Goal: Task Accomplishment & Management: Manage account settings

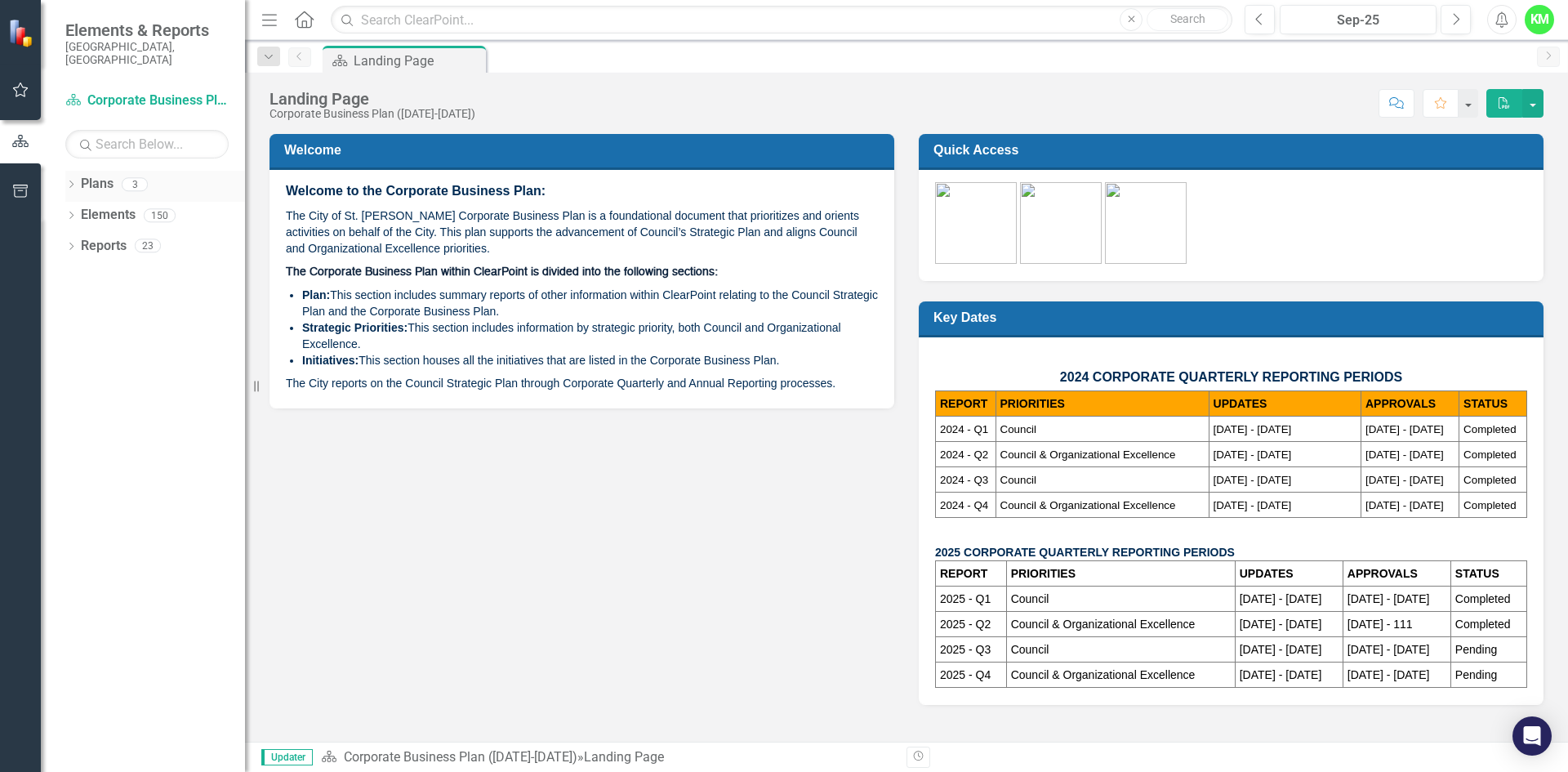
click at [97, 174] on link "Plans" at bounding box center [97, 184] width 33 height 18
click at [98, 174] on link "Plans" at bounding box center [97, 184] width 33 height 18
click at [108, 241] on link "Reports" at bounding box center [104, 246] width 46 height 18
click at [18, 89] on icon "button" at bounding box center [20, 90] width 17 height 13
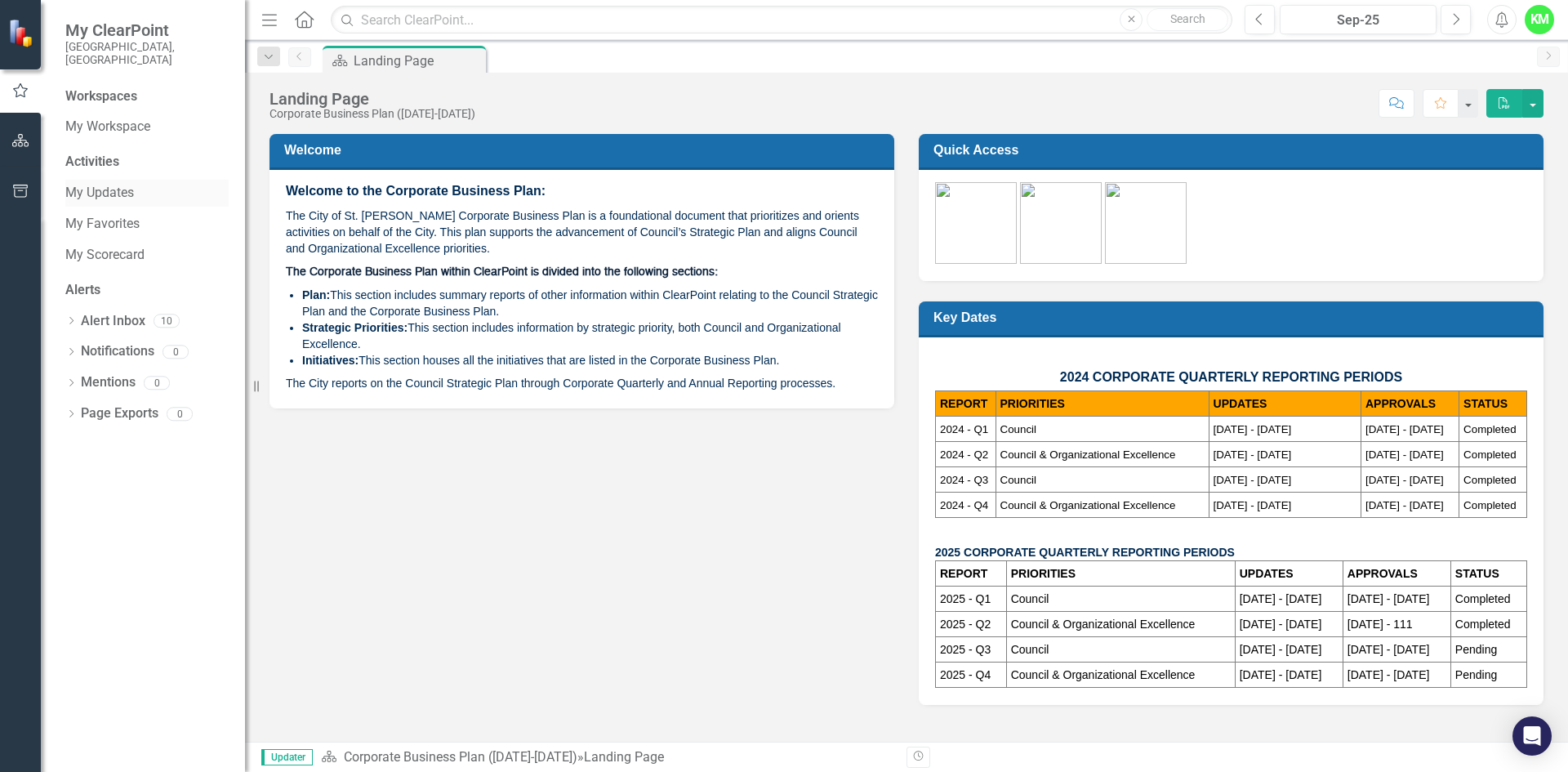
click at [124, 184] on link "My Updates" at bounding box center [147, 193] width 163 height 18
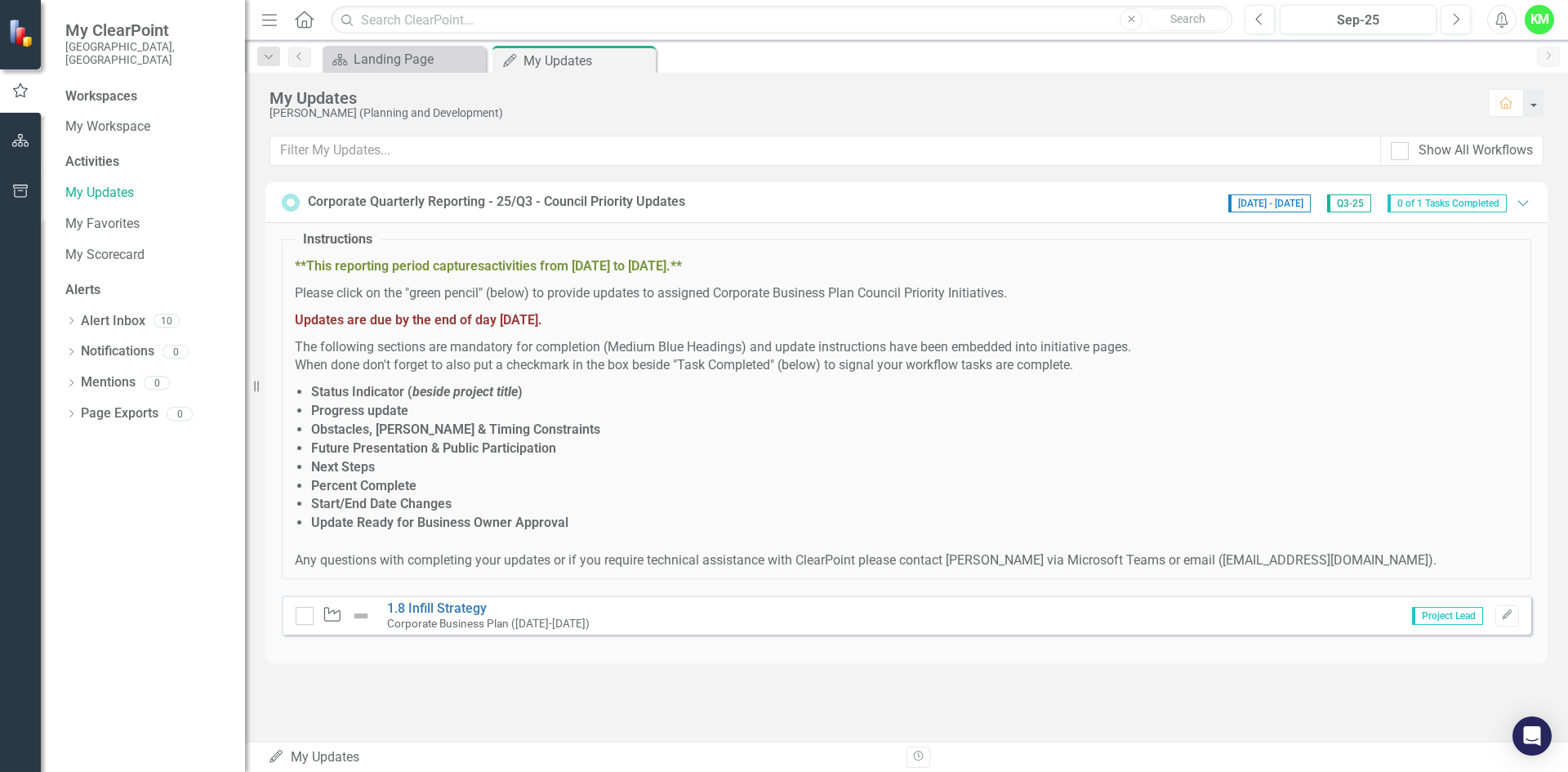
click at [1449, 613] on span "Project Lead" at bounding box center [1447, 616] width 71 height 18
click at [1518, 619] on button "Edit" at bounding box center [1507, 615] width 24 height 21
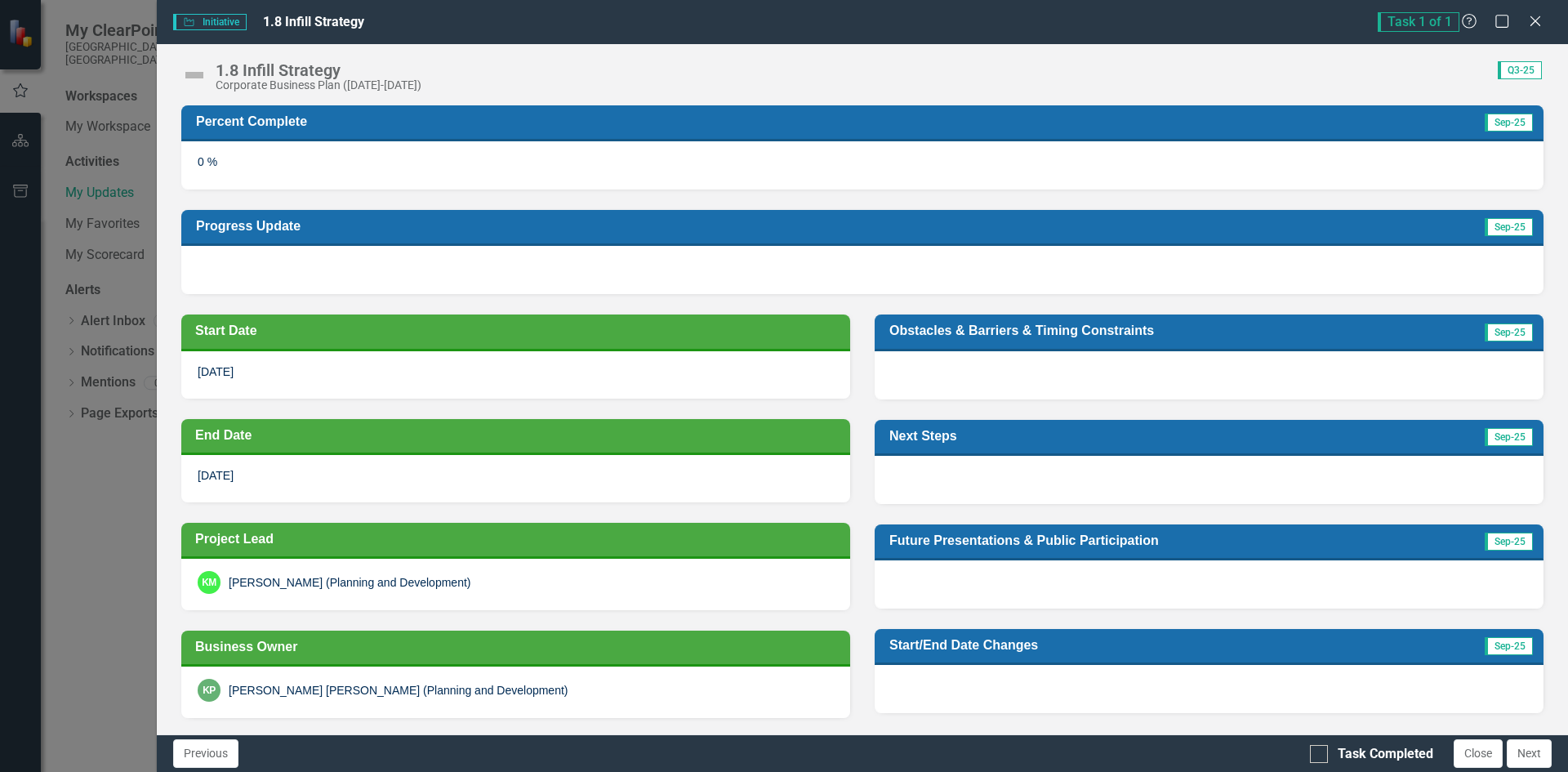
click at [725, 168] on div "0 %" at bounding box center [862, 165] width 1362 height 48
click at [307, 162] on div "0 %" at bounding box center [862, 165] width 1362 height 48
click at [1514, 64] on span "Q3-25" at bounding box center [1519, 71] width 44 height 18
click at [200, 156] on div "0 %" at bounding box center [862, 165] width 1362 height 48
click at [303, 345] on td "Start Date" at bounding box center [518, 332] width 647 height 28
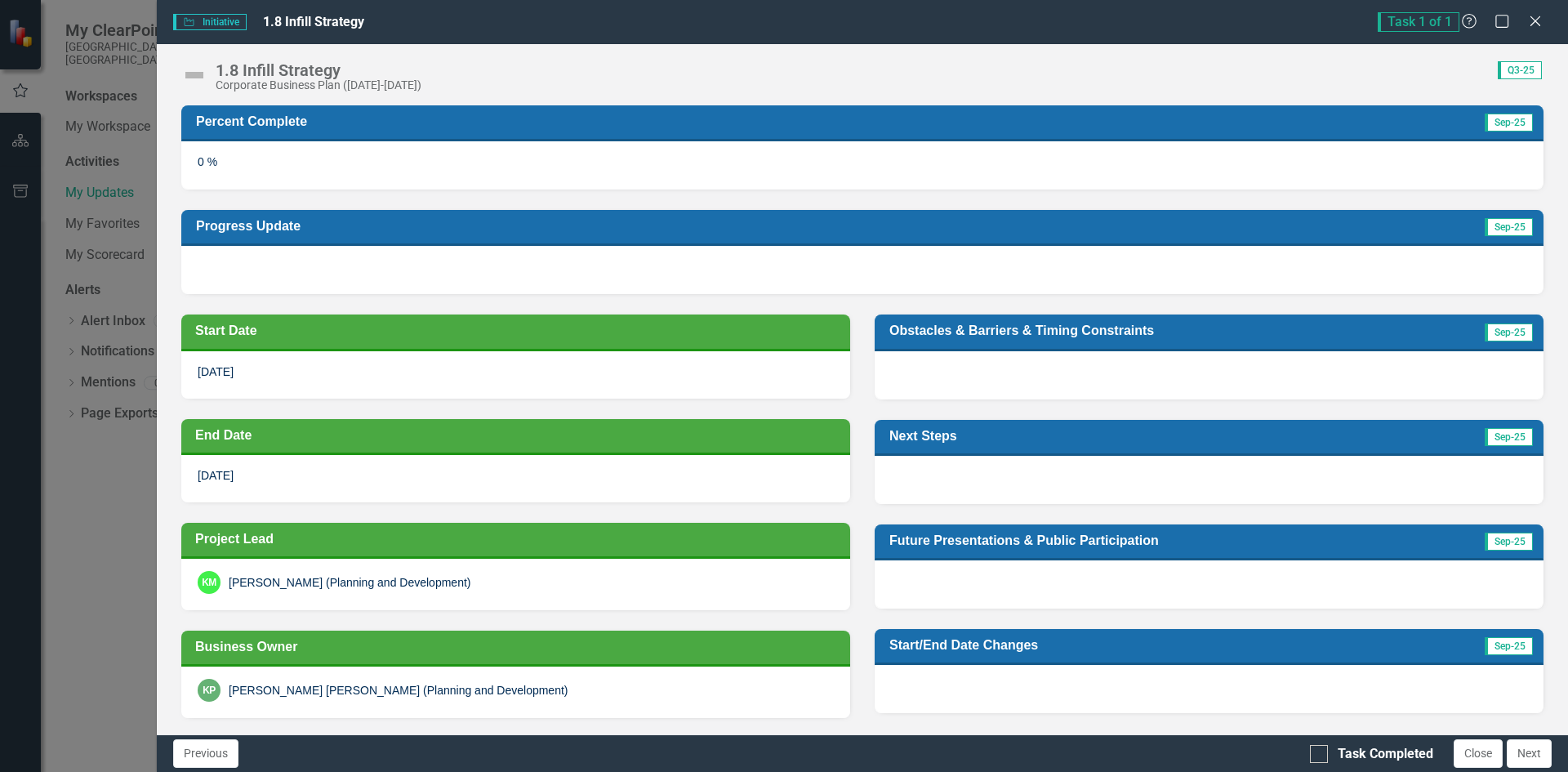
click at [302, 345] on td "Start Date" at bounding box center [518, 332] width 647 height 28
click at [302, 230] on h3 "Progress Update" at bounding box center [650, 226] width 906 height 16
click at [305, 157] on div "0 %" at bounding box center [862, 165] width 1362 height 48
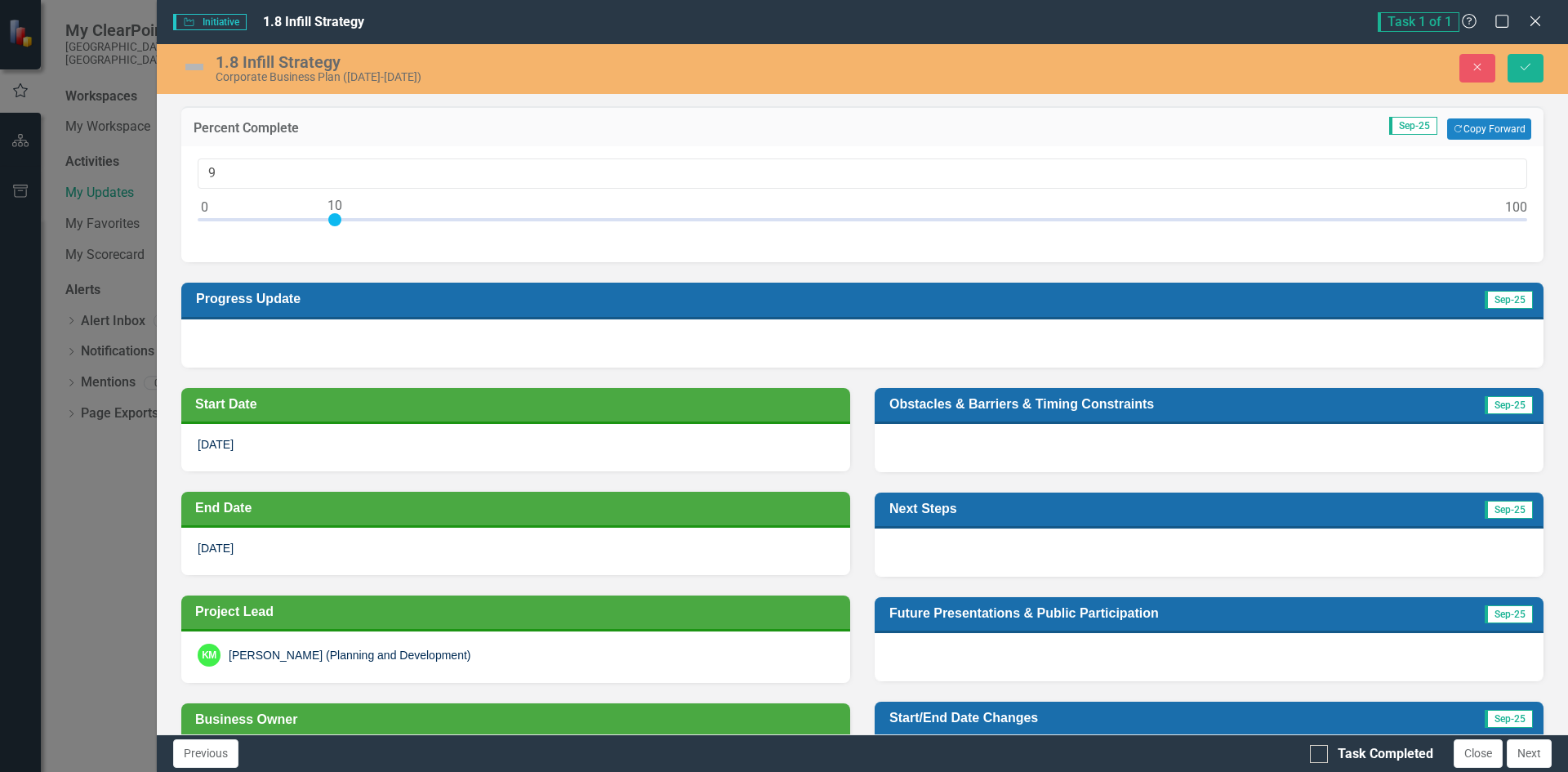
type input "10"
drag, startPoint x: 206, startPoint y: 216, endPoint x: 330, endPoint y: 212, distance: 124.1
click at [330, 213] on div at bounding box center [335, 219] width 13 height 13
click at [963, 375] on div "Obstacles & Barriers & Timing Constraints Sep-25" at bounding box center [1209, 420] width 694 height 105
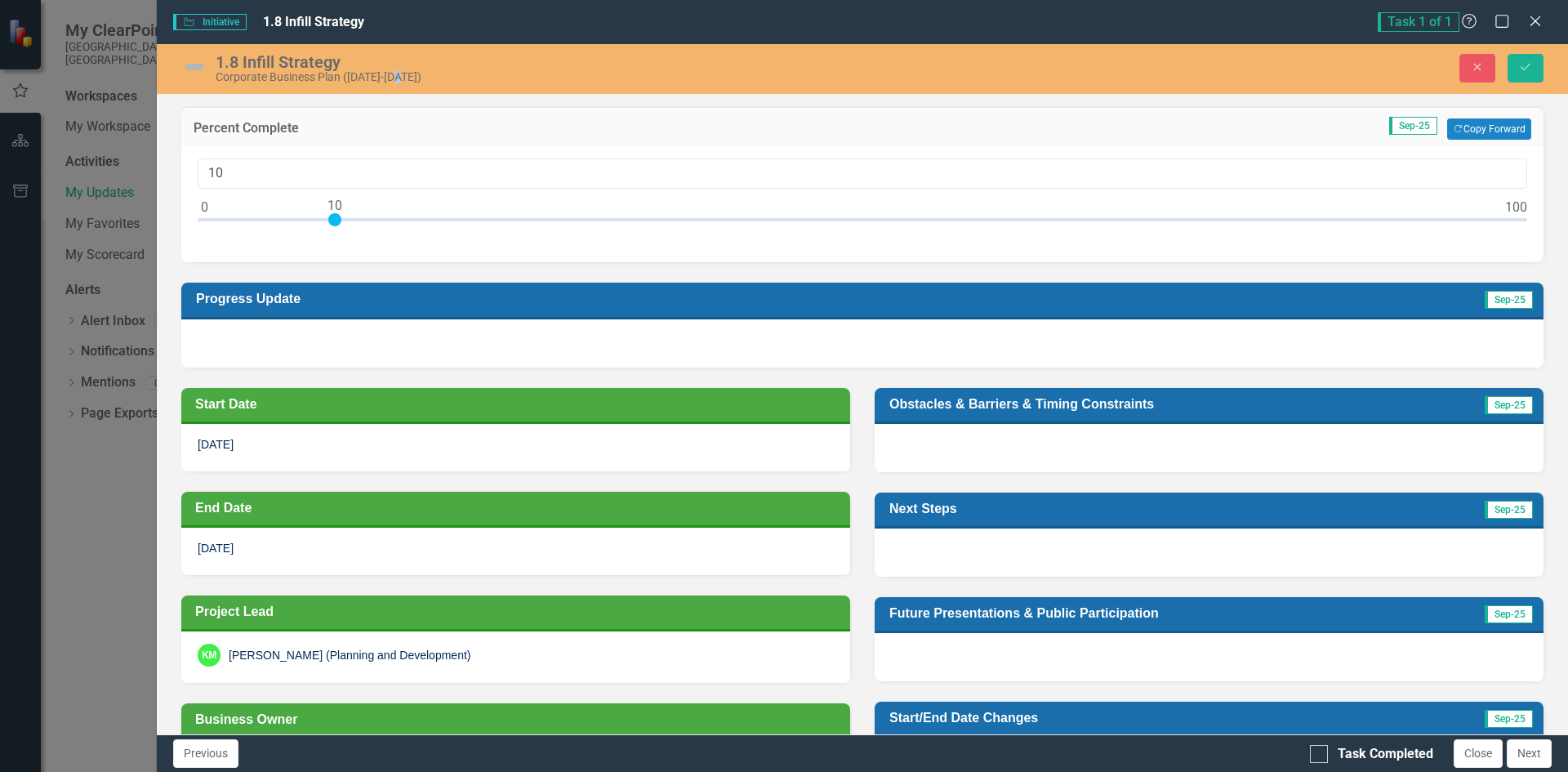
click at [747, 346] on div at bounding box center [862, 343] width 1362 height 48
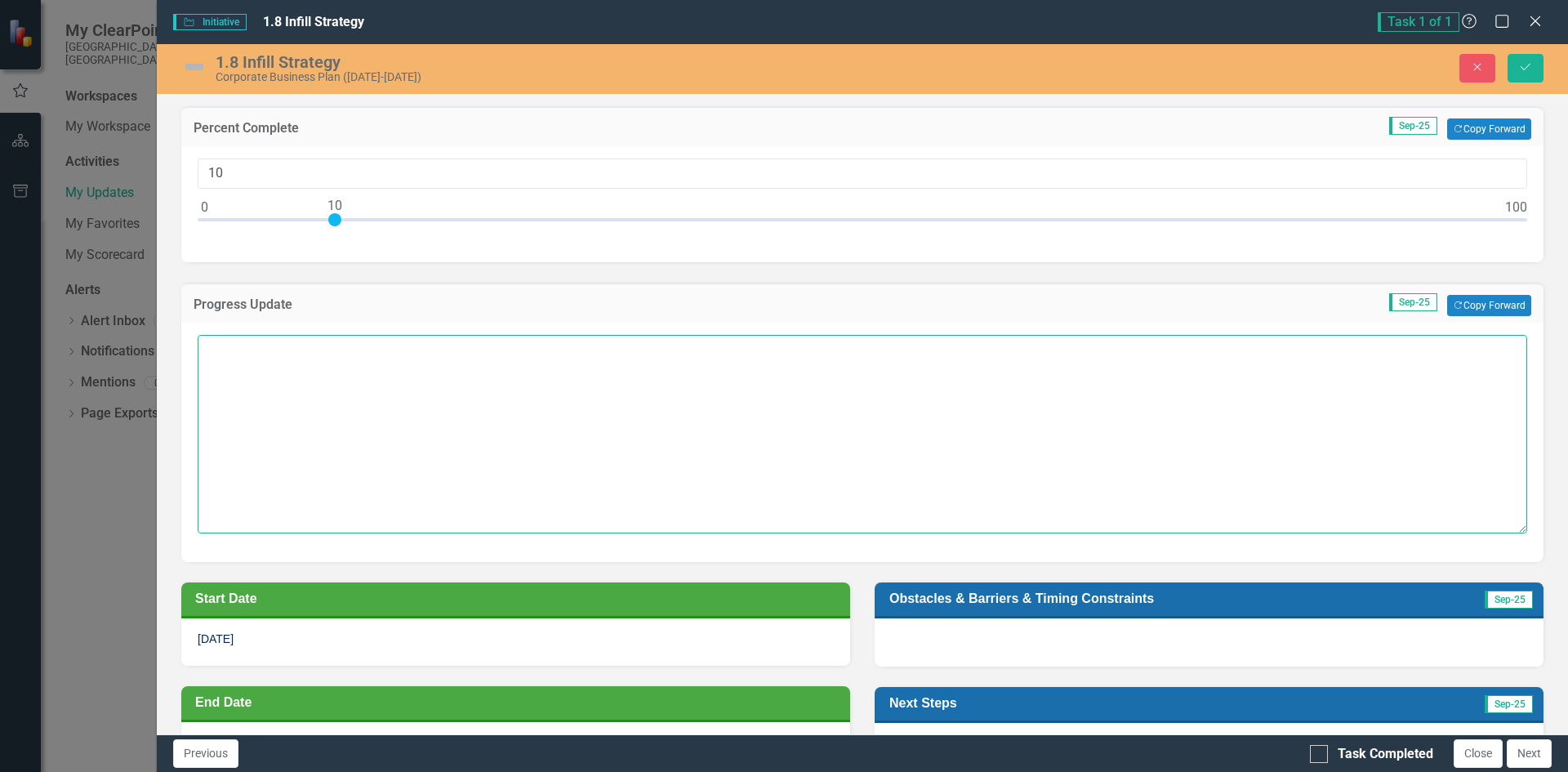
click at [345, 357] on textarea at bounding box center [862, 433] width 1329 height 197
paste textarea "Infill Strategy, this work will essentially be addressed through initiatives re…"
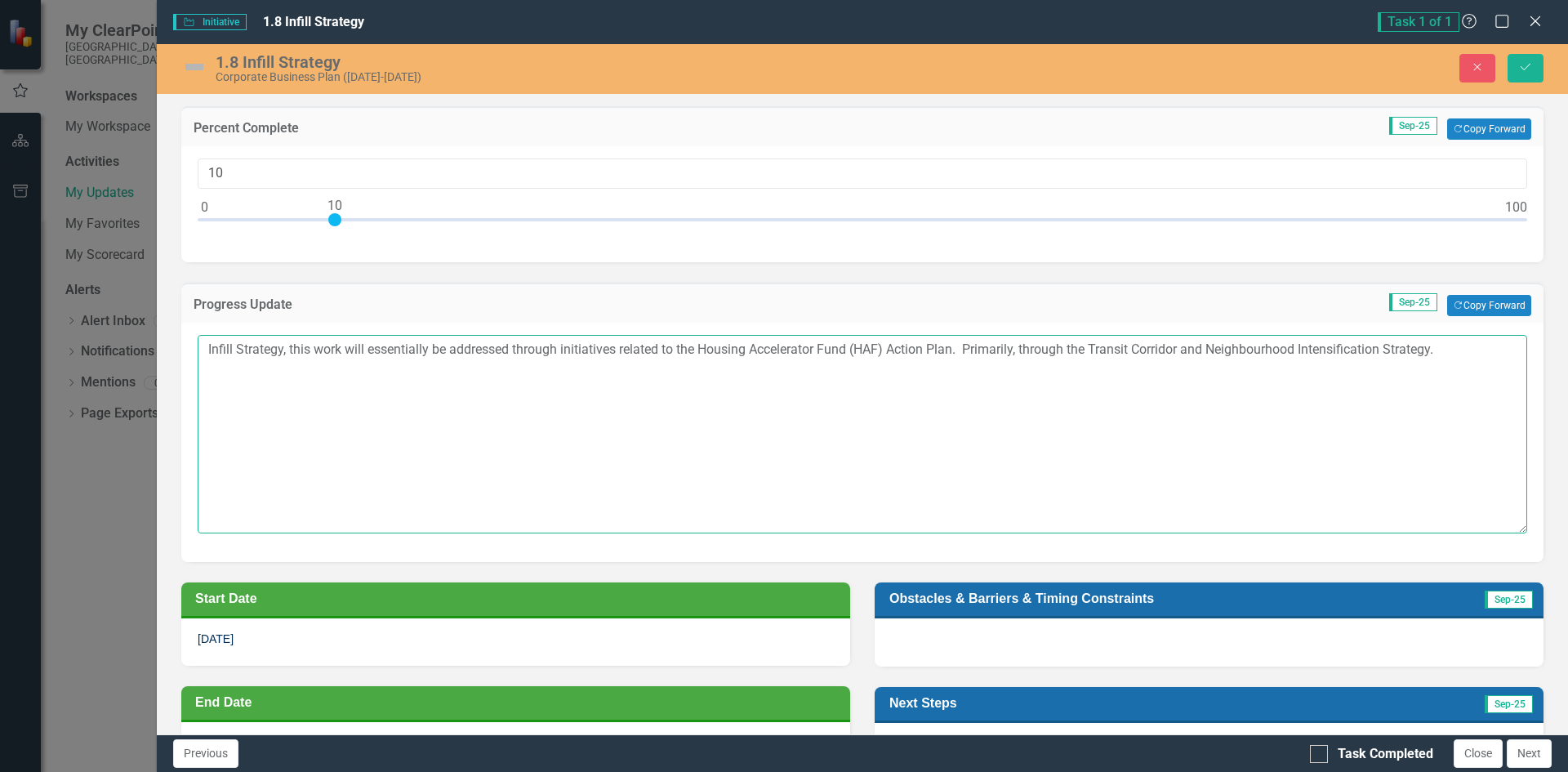
click at [309, 351] on textarea "Infill Strategy, this work will essentially be addressed through initiatives re…" at bounding box center [862, 433] width 1329 height 197
drag, startPoint x: 350, startPoint y: 348, endPoint x: 288, endPoint y: 352, distance: 62.1
click at [290, 352] on textarea "Infill Strategy, this work will essentially be addressed through initiatives re…" at bounding box center [862, 433] width 1329 height 197
type textarea "Infill Strategy, will essentially be addressed through initiatives related to t…"
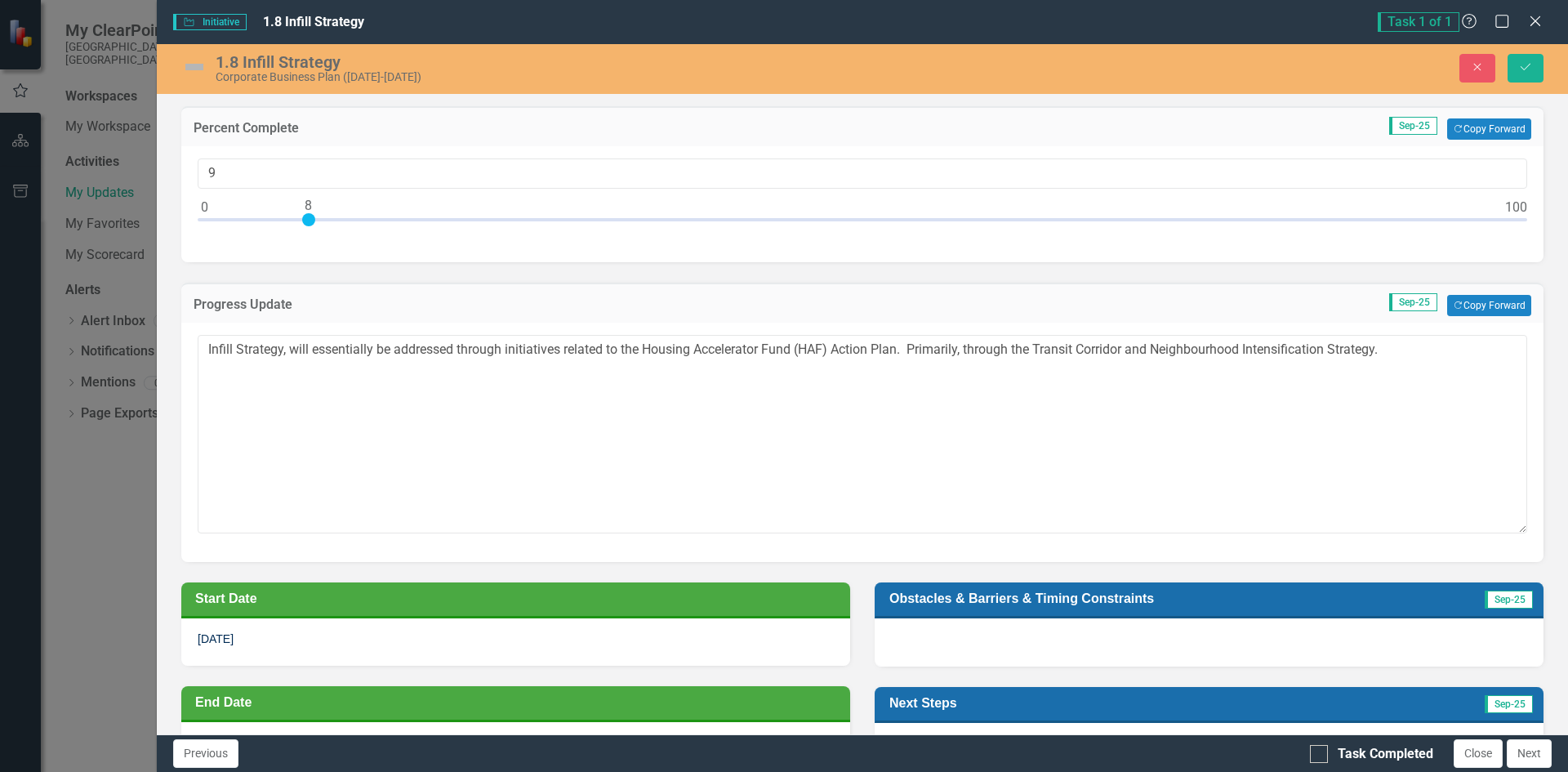
type input "8"
drag, startPoint x: 332, startPoint y: 218, endPoint x: 307, endPoint y: 218, distance: 25.0
click at [307, 218] on div at bounding box center [308, 219] width 13 height 13
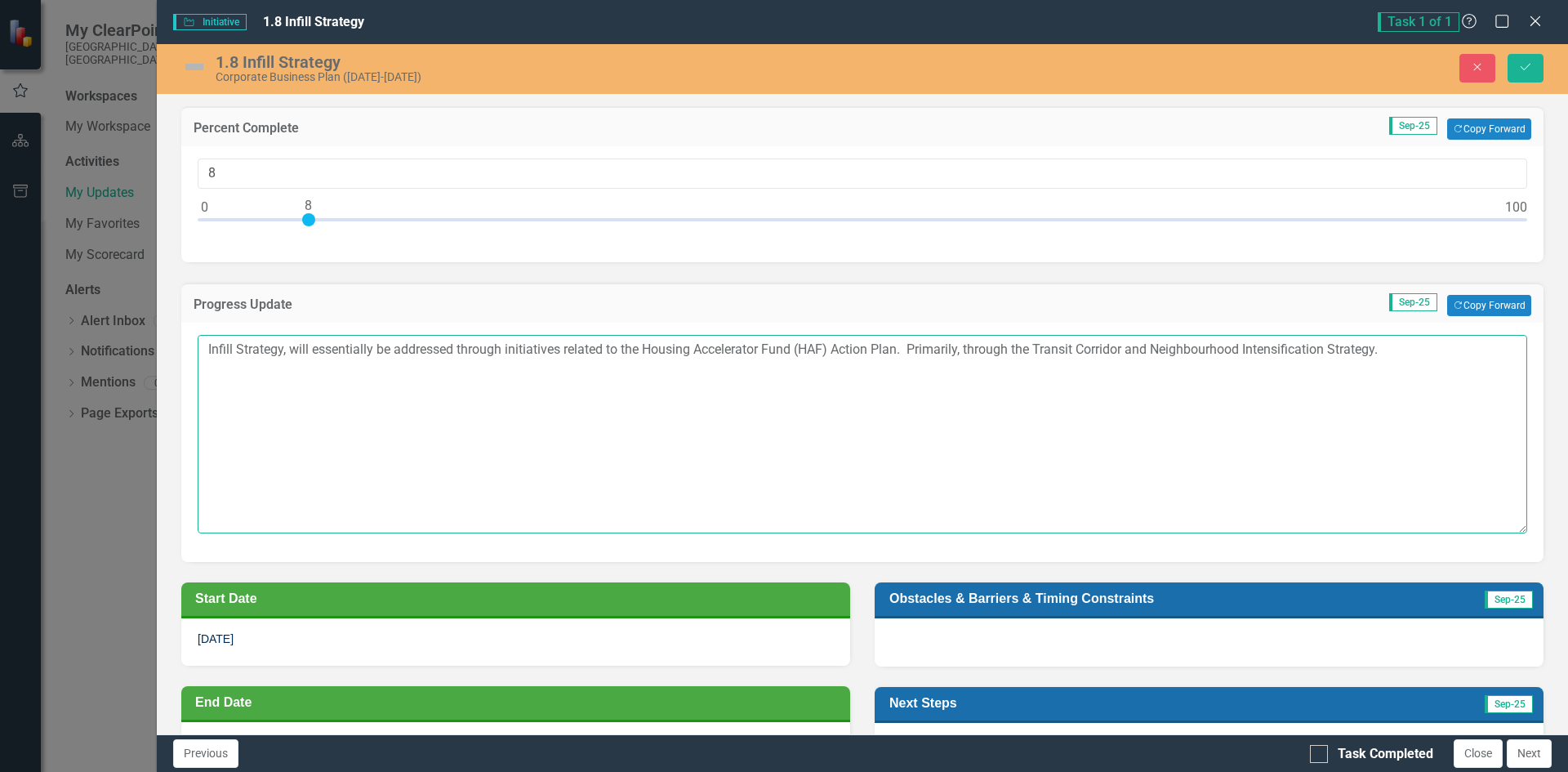
click at [272, 386] on textarea "Infill Strategy, will essentially be addressed through initiatives related to t…" at bounding box center [862, 433] width 1329 height 197
click at [206, 343] on textarea "Infill Strategy, will essentially be addressed through initiatives related to t…" at bounding box center [862, 433] width 1329 height 197
click at [421, 416] on textarea "The Infill Strategy, will essentially be addressed through initiatives related …" at bounding box center [862, 433] width 1329 height 197
click at [309, 348] on textarea "The Infill Strategy, will essentially be addressed through initiatives related …" at bounding box center [862, 433] width 1329 height 197
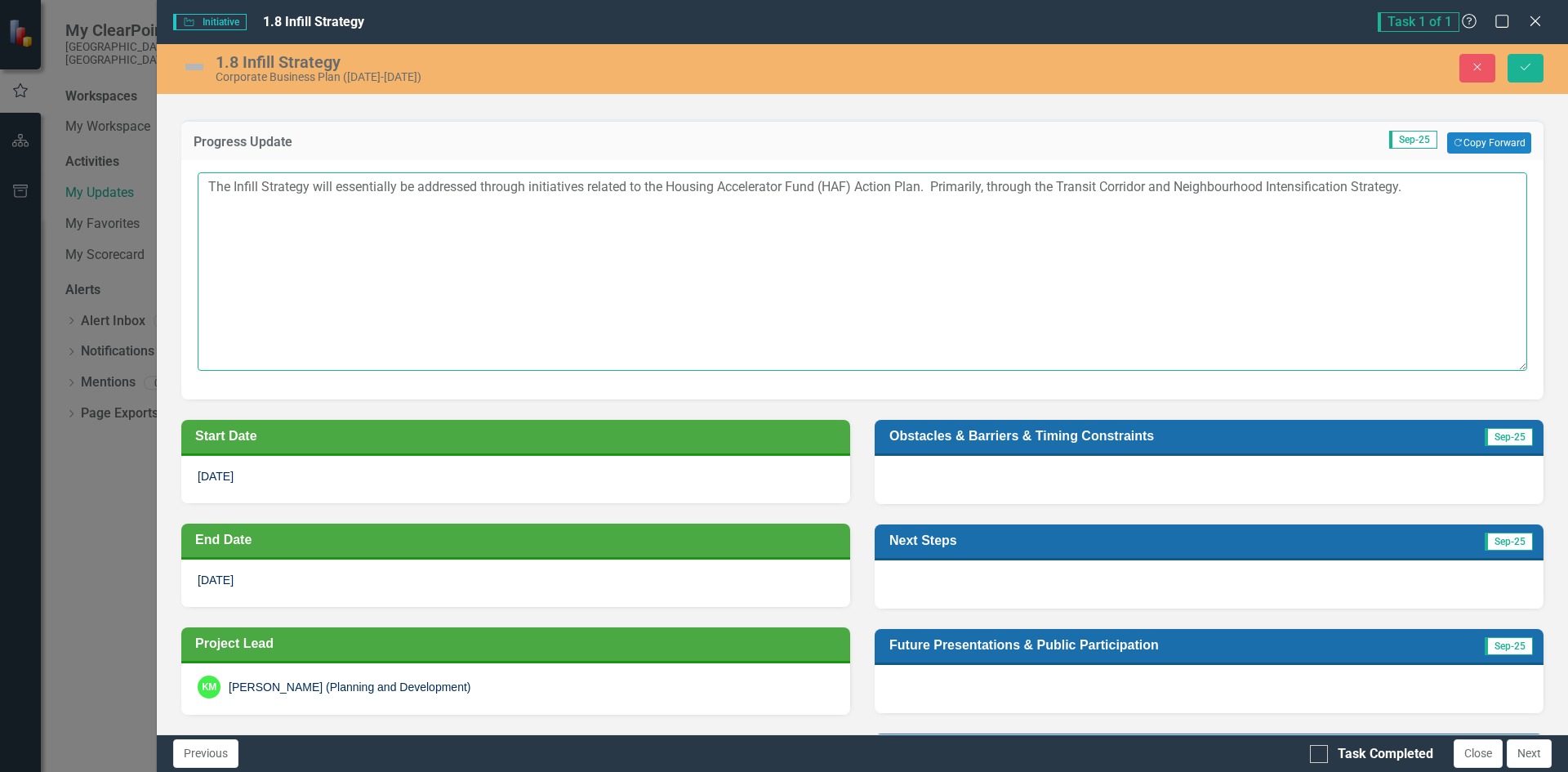
scroll to position [163, 0]
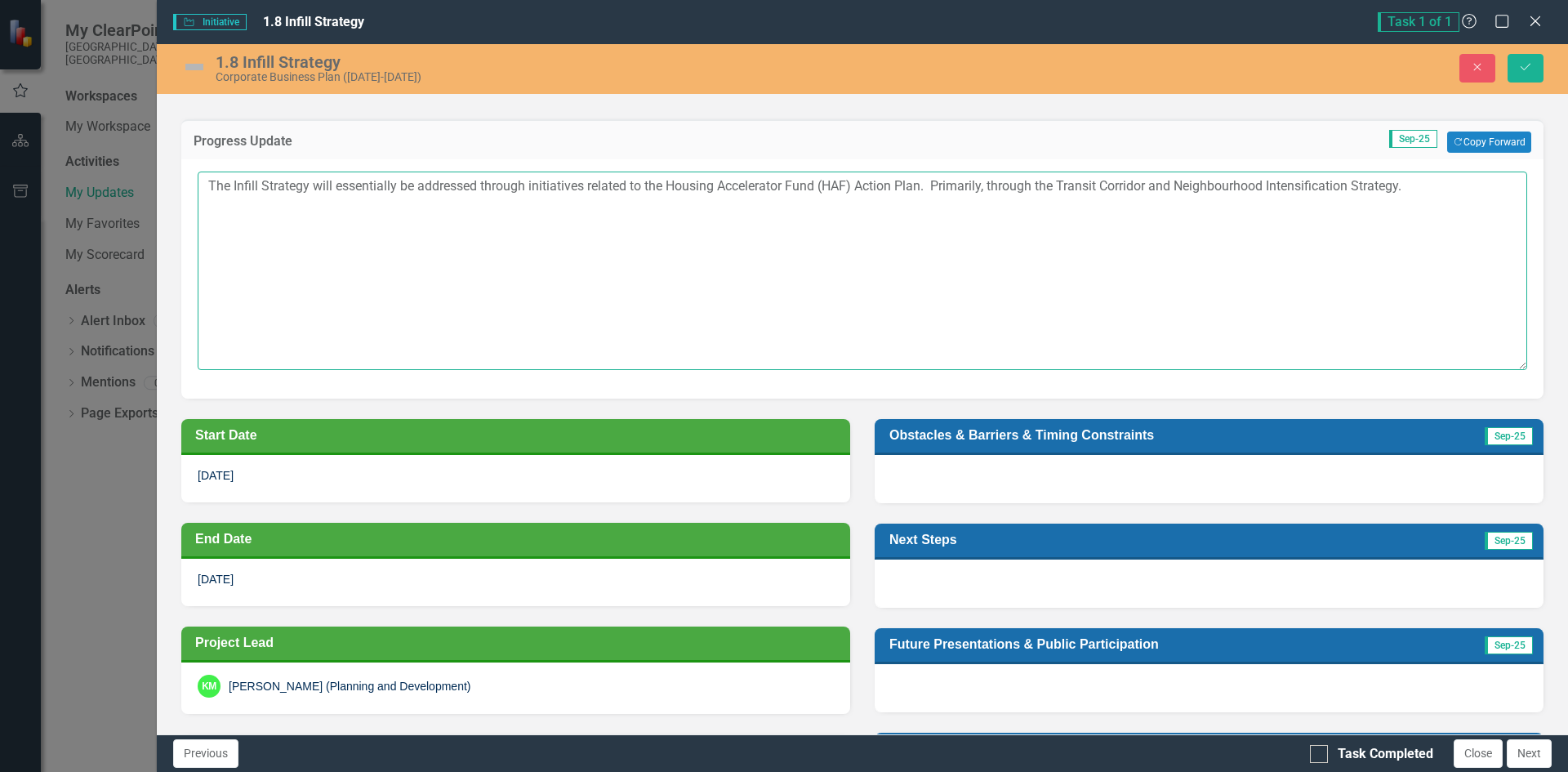
type textarea "The Infill Strategy will essentially be addressed through initiatives related t…"
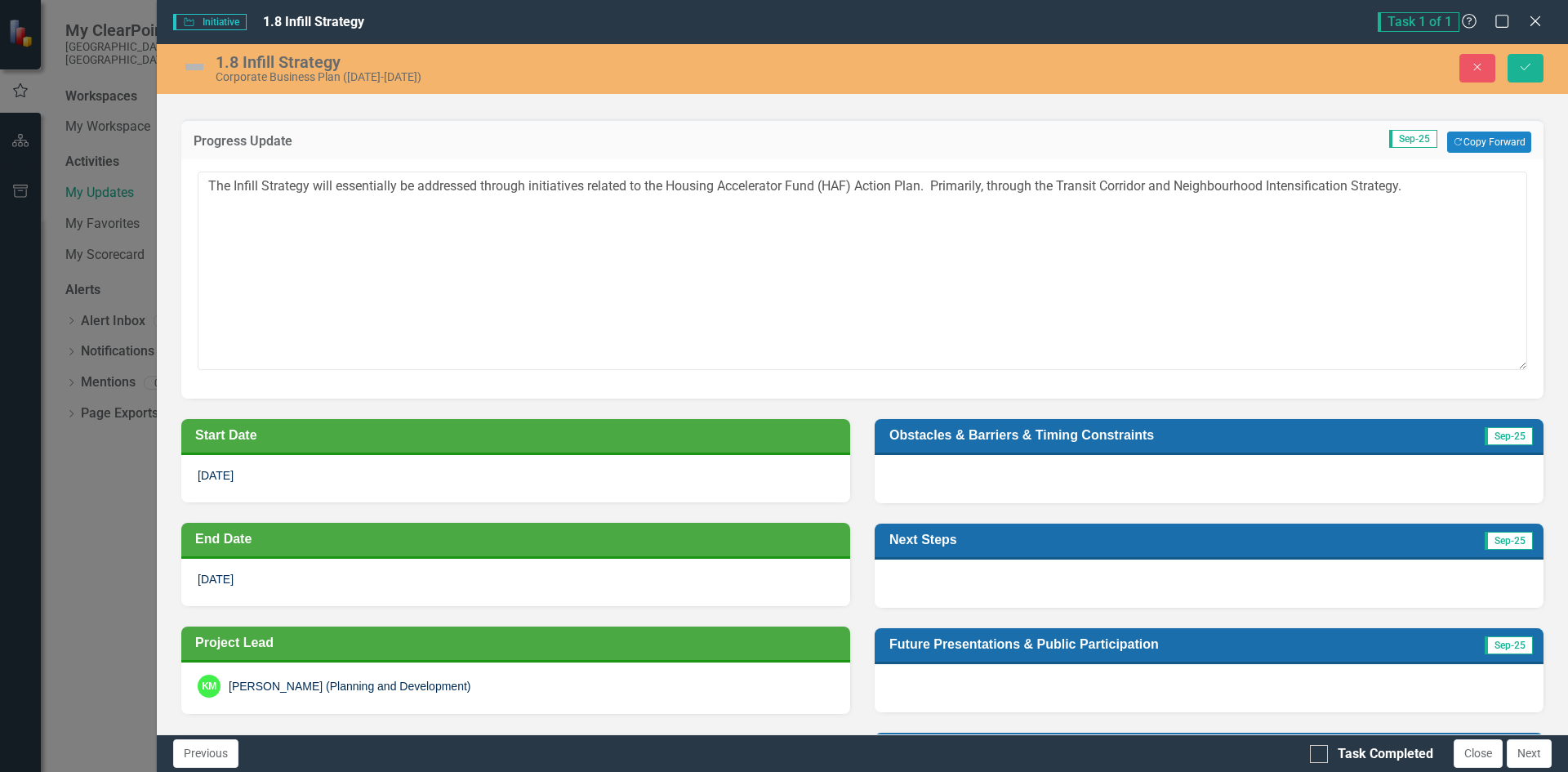
click at [953, 476] on div at bounding box center [1208, 479] width 669 height 48
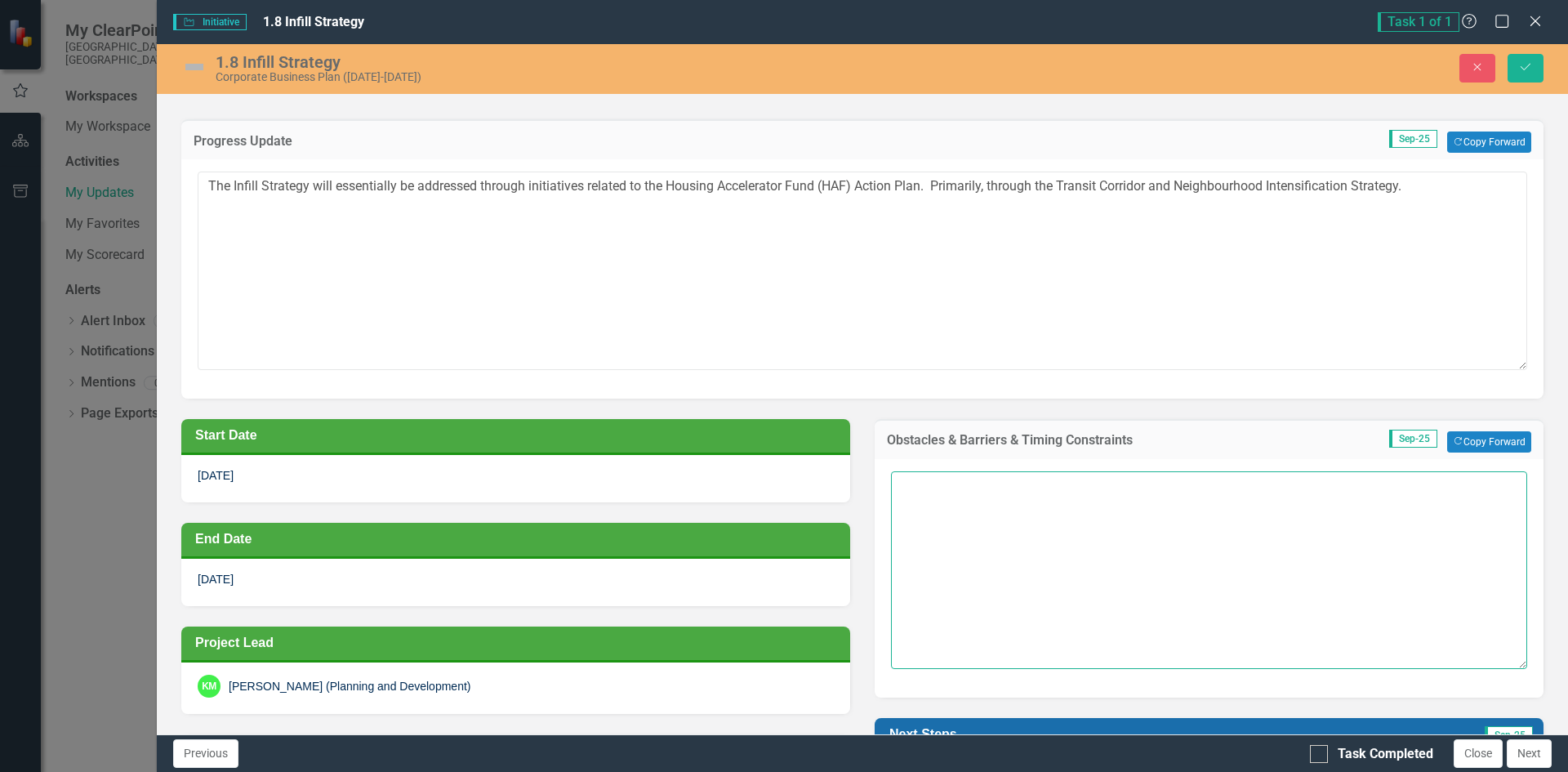
click at [1004, 494] on textarea at bounding box center [1208, 569] width 636 height 197
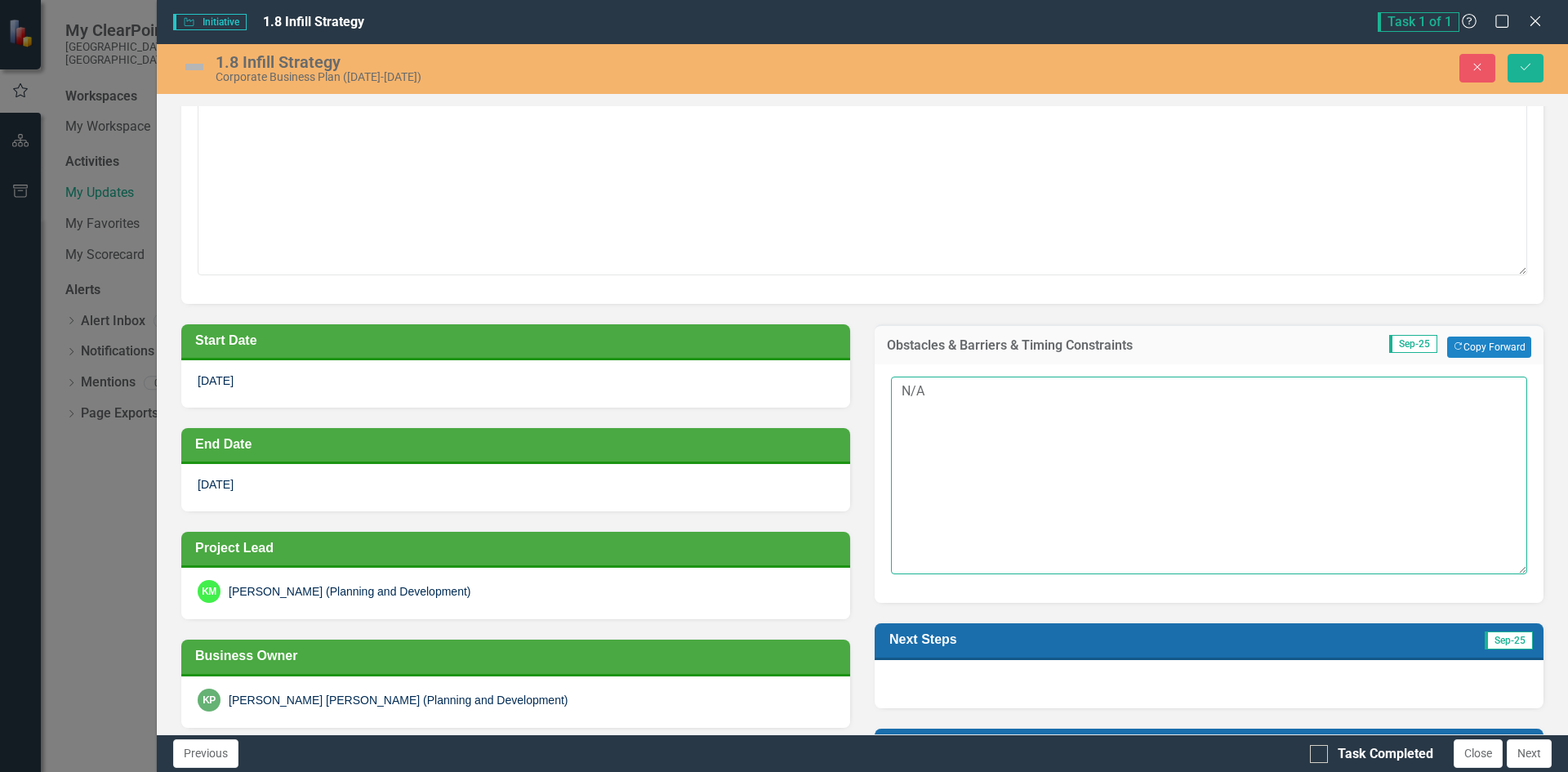
scroll to position [408, 0]
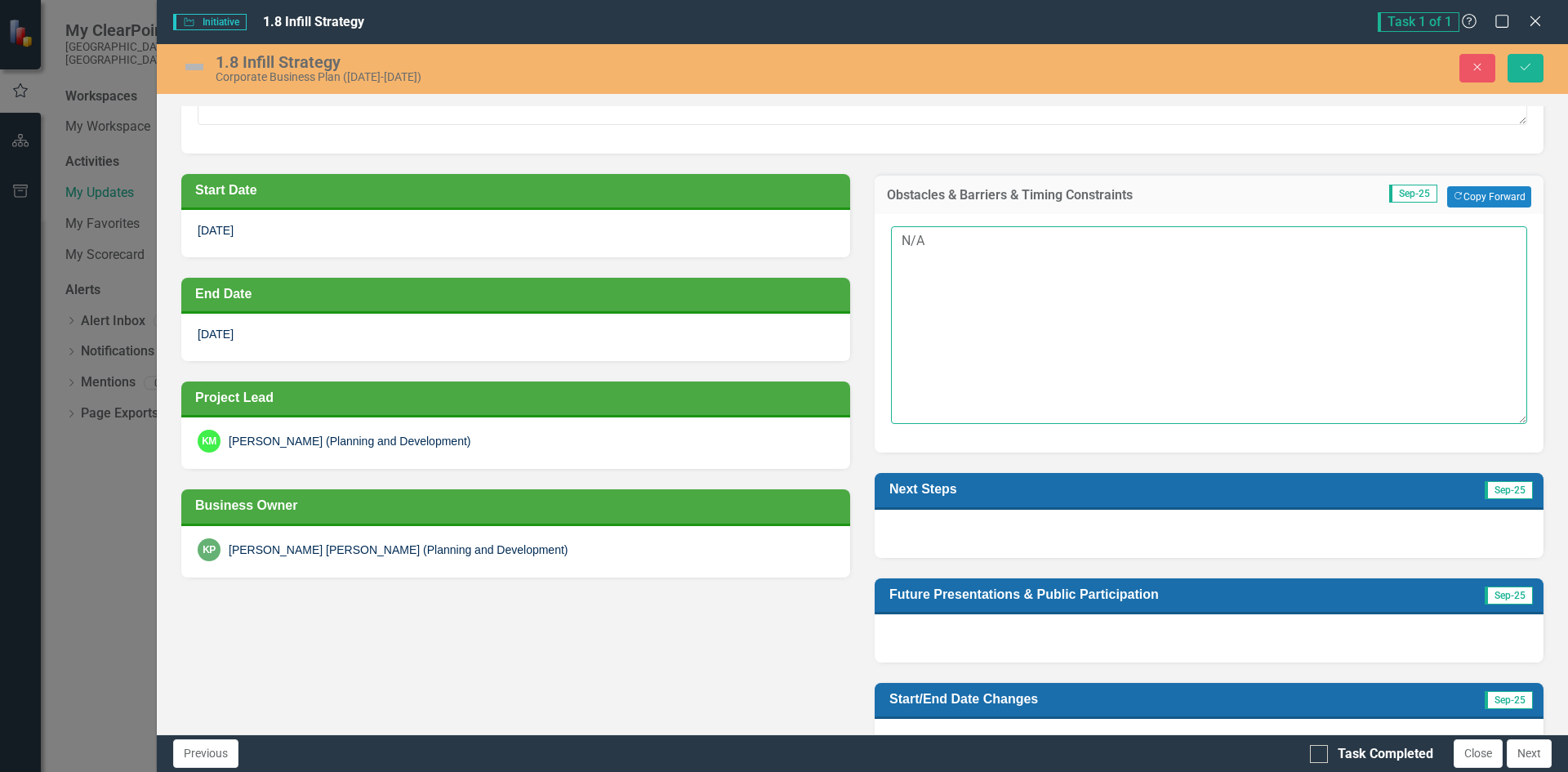
type textarea "N/A"
click at [1107, 524] on div at bounding box center [1208, 533] width 669 height 48
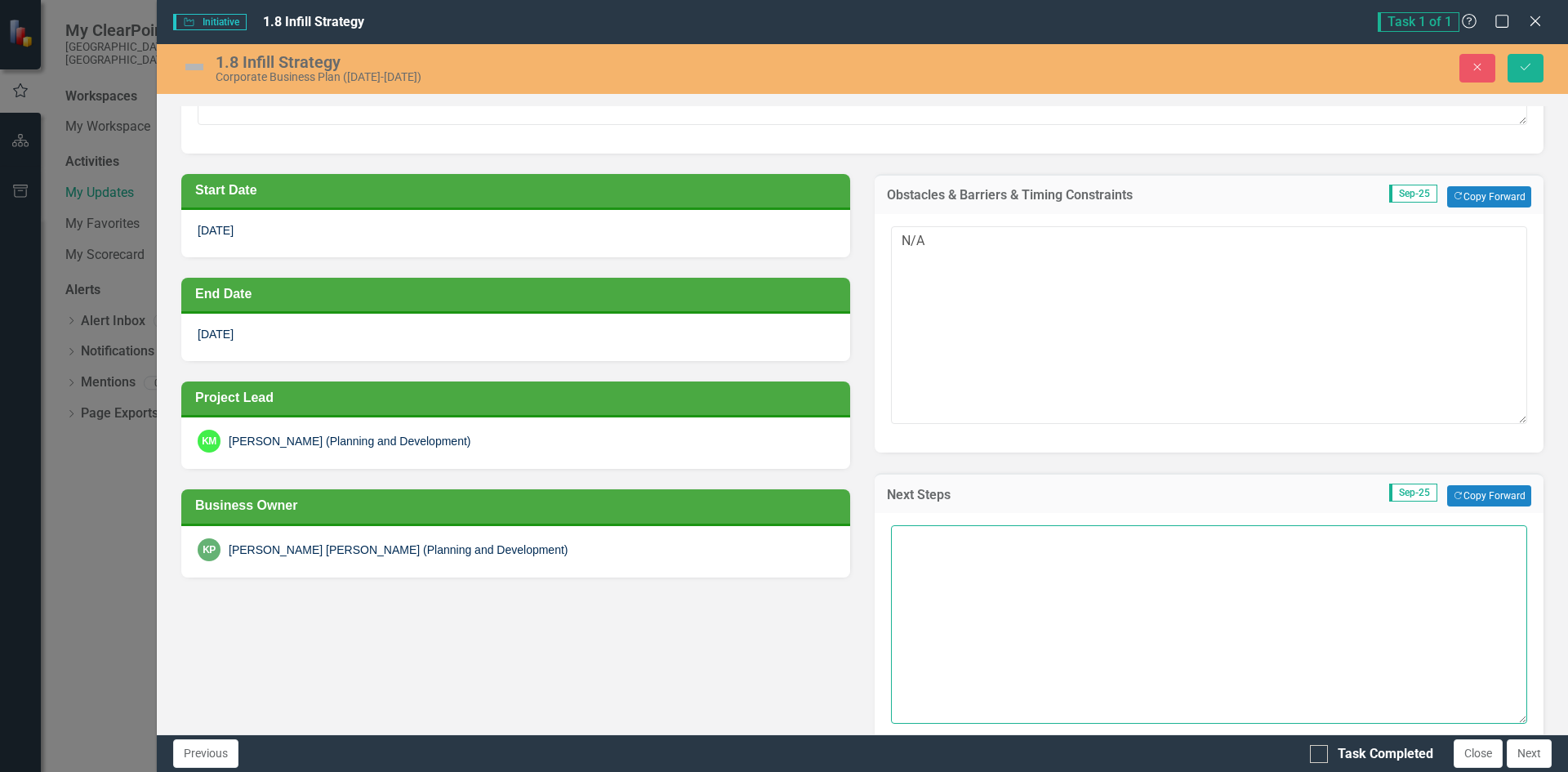
click at [1041, 559] on textarea at bounding box center [1208, 623] width 636 height 197
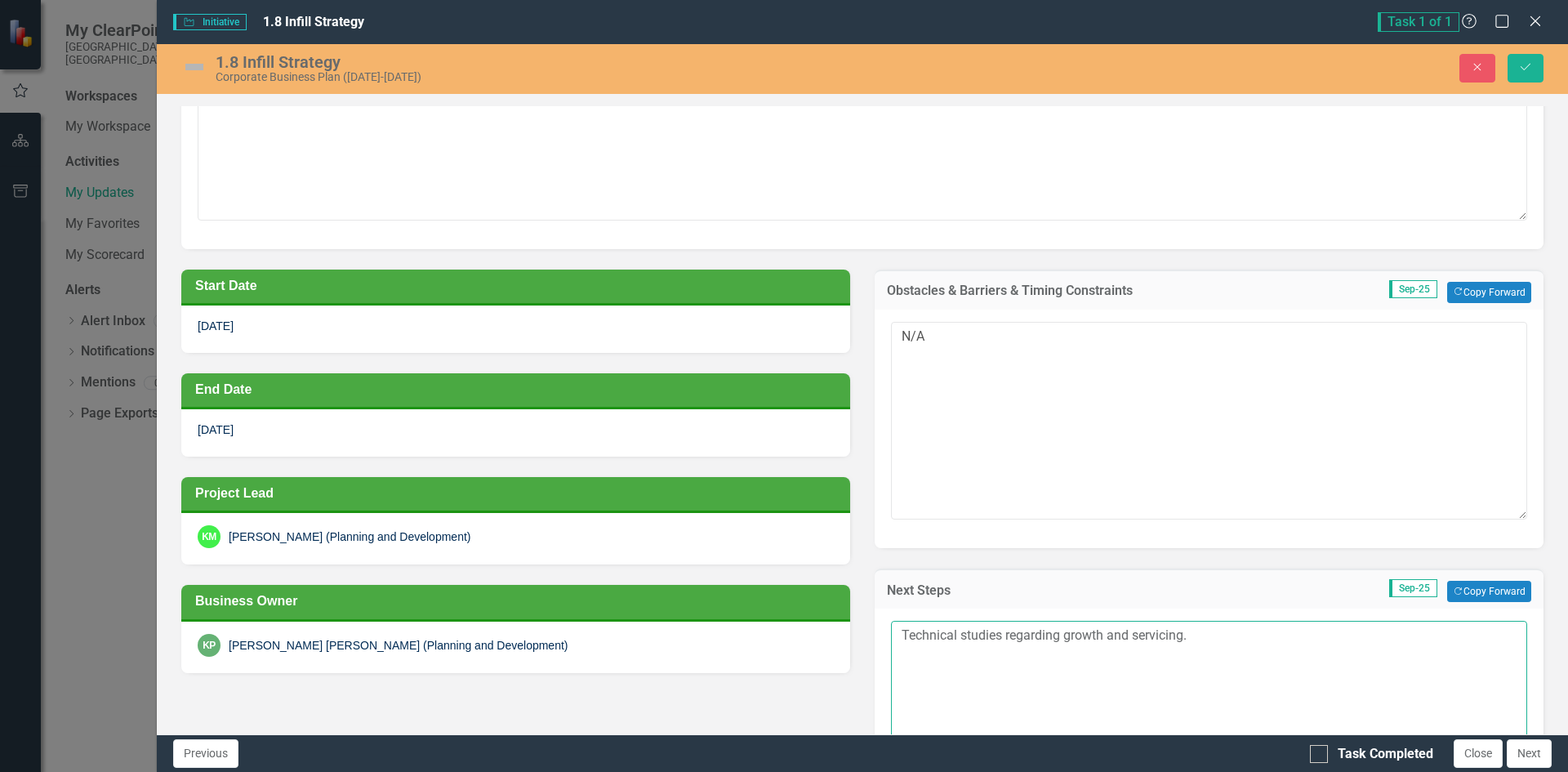
scroll to position [558, 0]
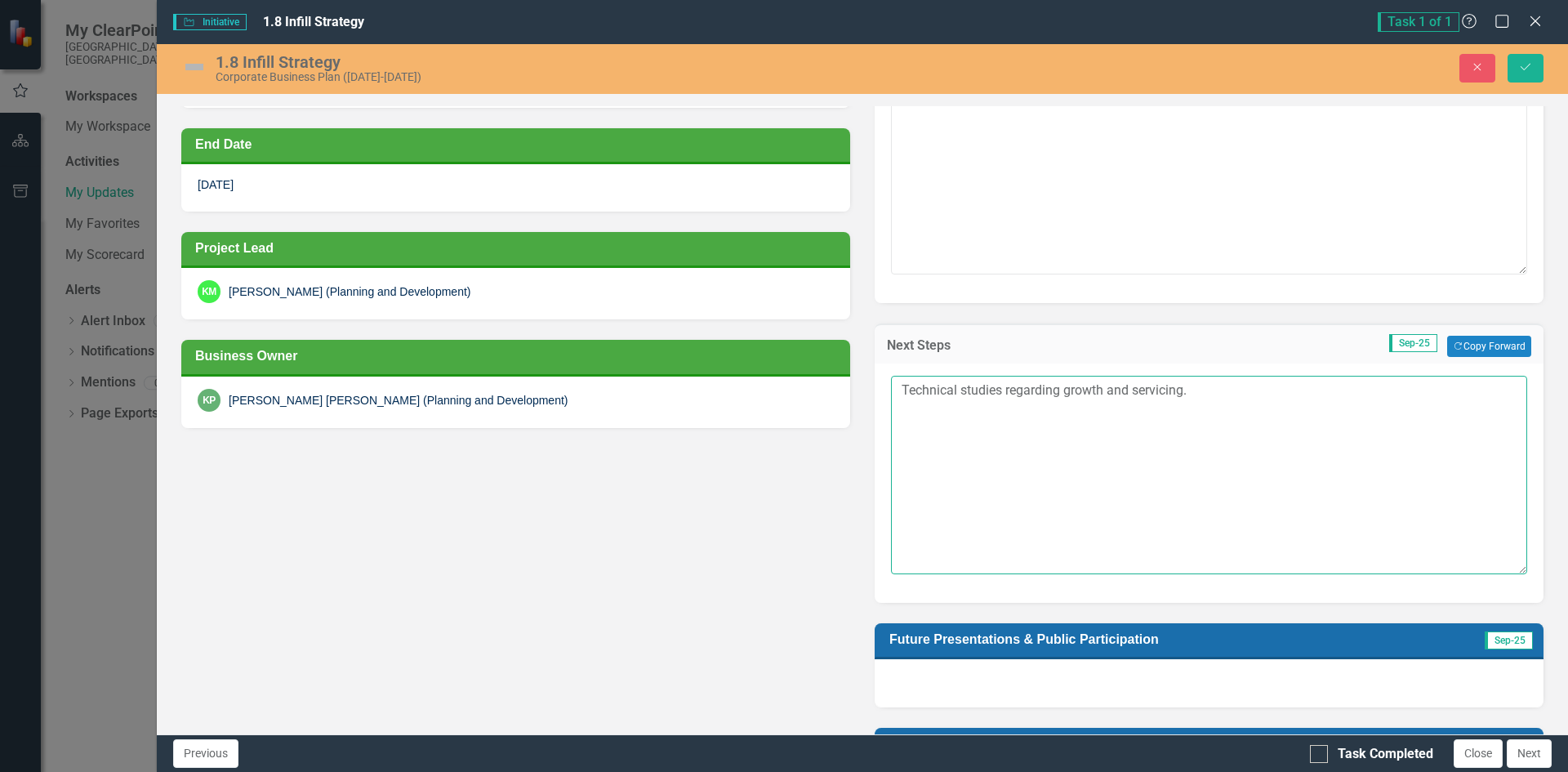
click at [1210, 389] on textarea "Technical studies regarding growth and servicing." at bounding box center [1208, 474] width 636 height 197
click at [895, 388] on textarea "Technical studies regarding growth and servicing." at bounding box center [1208, 474] width 636 height 197
click at [1212, 389] on textarea "- Technical studies regarding growth and servicing." at bounding box center [1208, 474] width 636 height 197
click at [904, 390] on textarea "- Technical studies regarding growth and servicing." at bounding box center [1208, 474] width 636 height 197
click at [904, 407] on textarea "- Technical studies regarding growth and servicing." at bounding box center [1208, 474] width 636 height 197
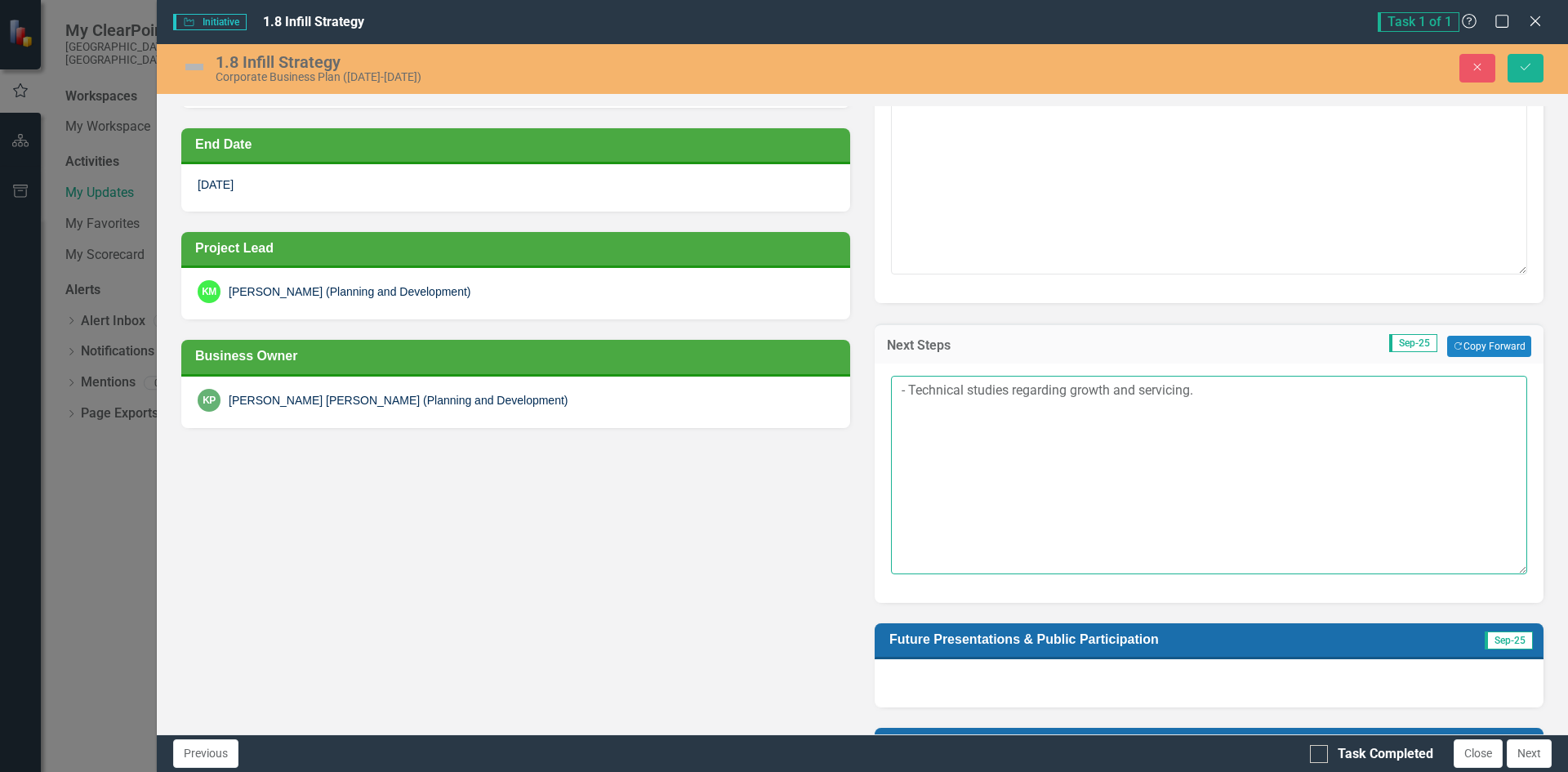
click at [1206, 390] on textarea "- Technical studies regarding growth and servicing." at bounding box center [1208, 474] width 636 height 197
click at [1190, 405] on textarea "- Technical studies regarding growth and servicing. - Finalize engagement and c…" at bounding box center [1208, 474] width 636 height 197
click at [1209, 391] on textarea "- Technical studies regarding growth and servicing. - Finalize engagement and c…" at bounding box center [1208, 474] width 636 height 197
click at [902, 391] on textarea "- Technical studies regarding growth and servicing - Finalize engagement and co…" at bounding box center [1208, 474] width 636 height 197
click at [1059, 385] on textarea "- Advance technical studies regarding growth and servicing - Finalize engagemen…" at bounding box center [1208, 474] width 636 height 197
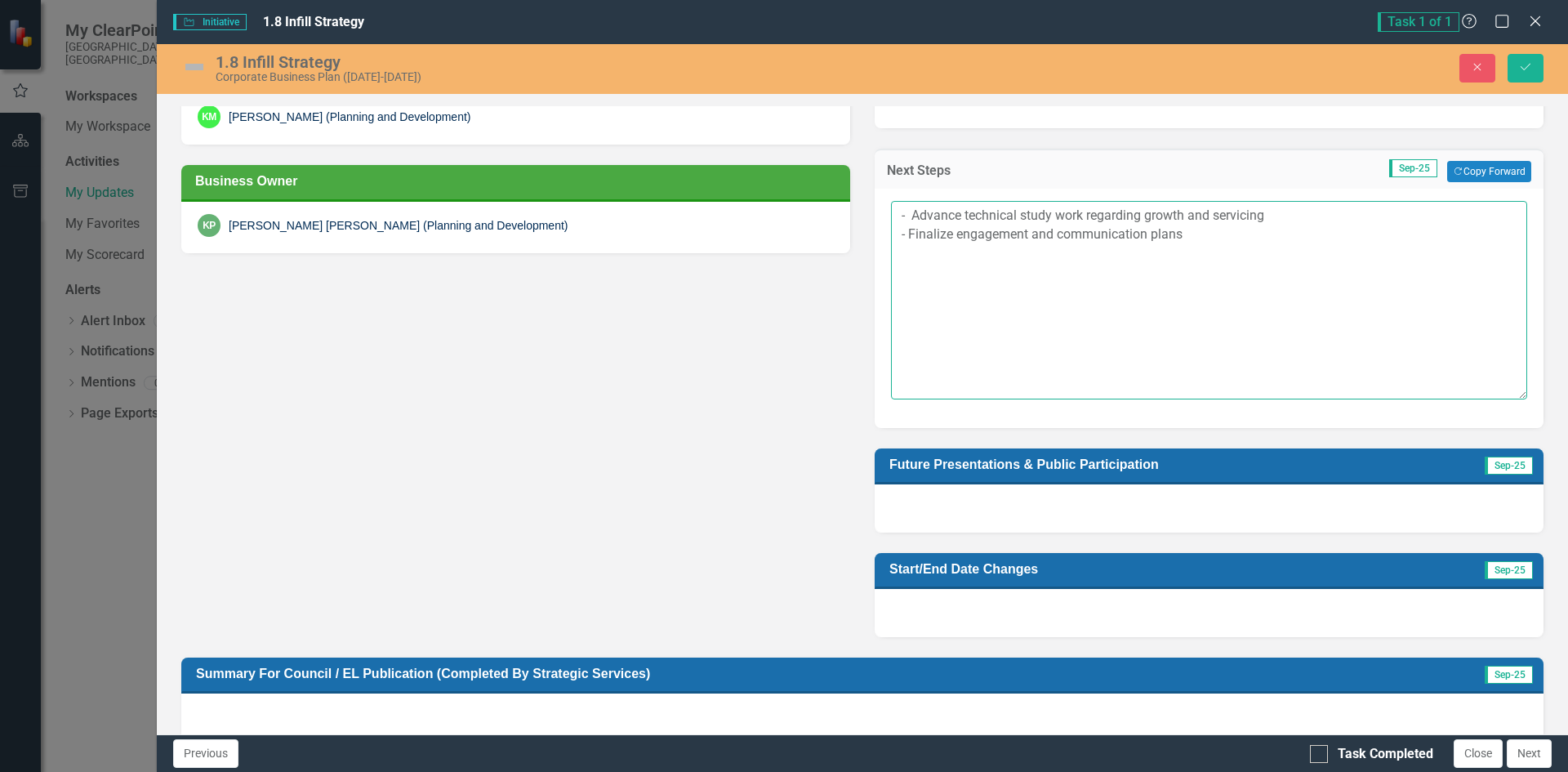
scroll to position [899, 0]
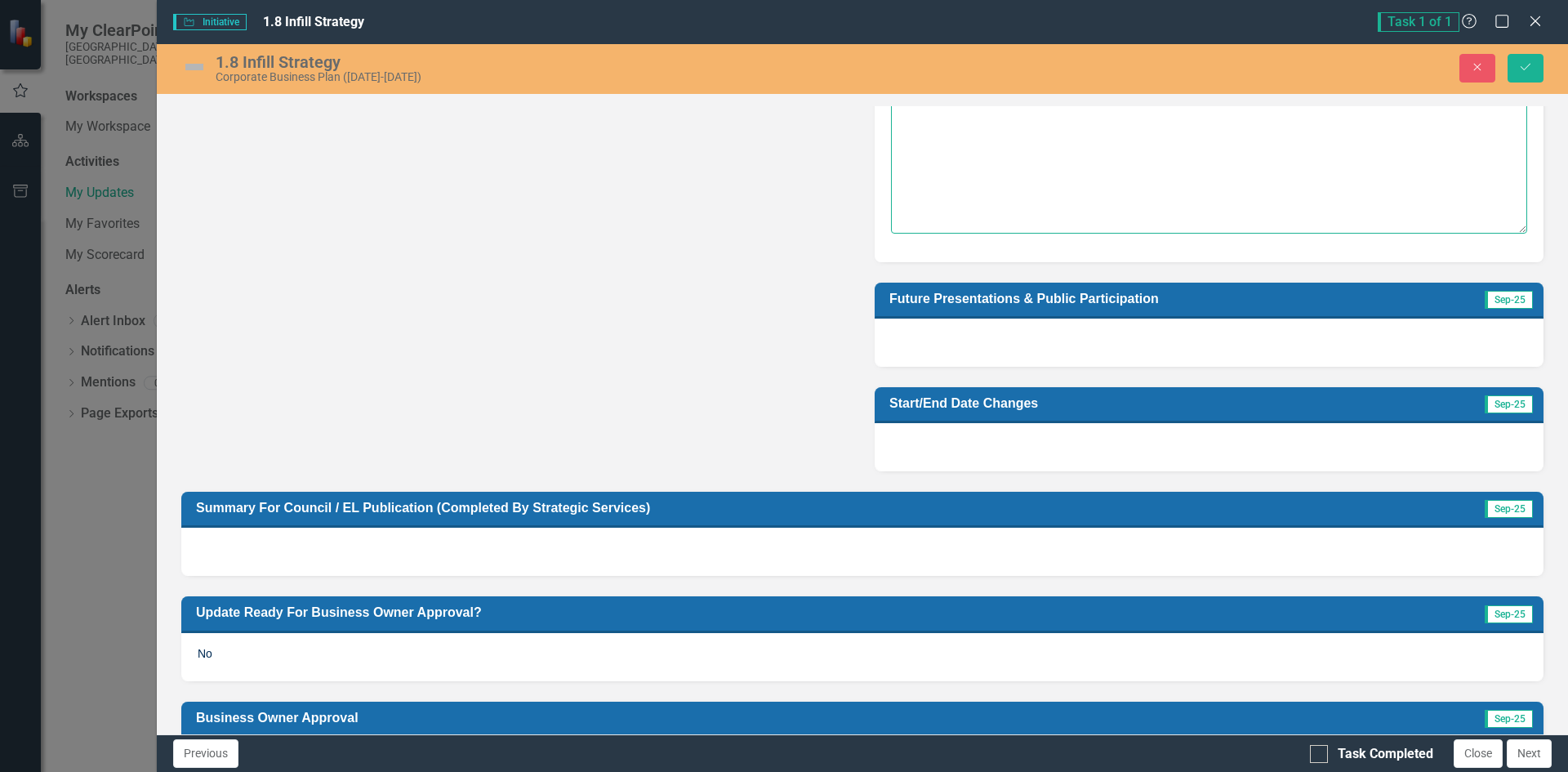
type textarea "- Advance technical study work regarding growth and servicing - Finalize engage…"
click at [1215, 346] on div at bounding box center [1208, 342] width 669 height 48
click at [1062, 327] on div at bounding box center [1208, 342] width 669 height 48
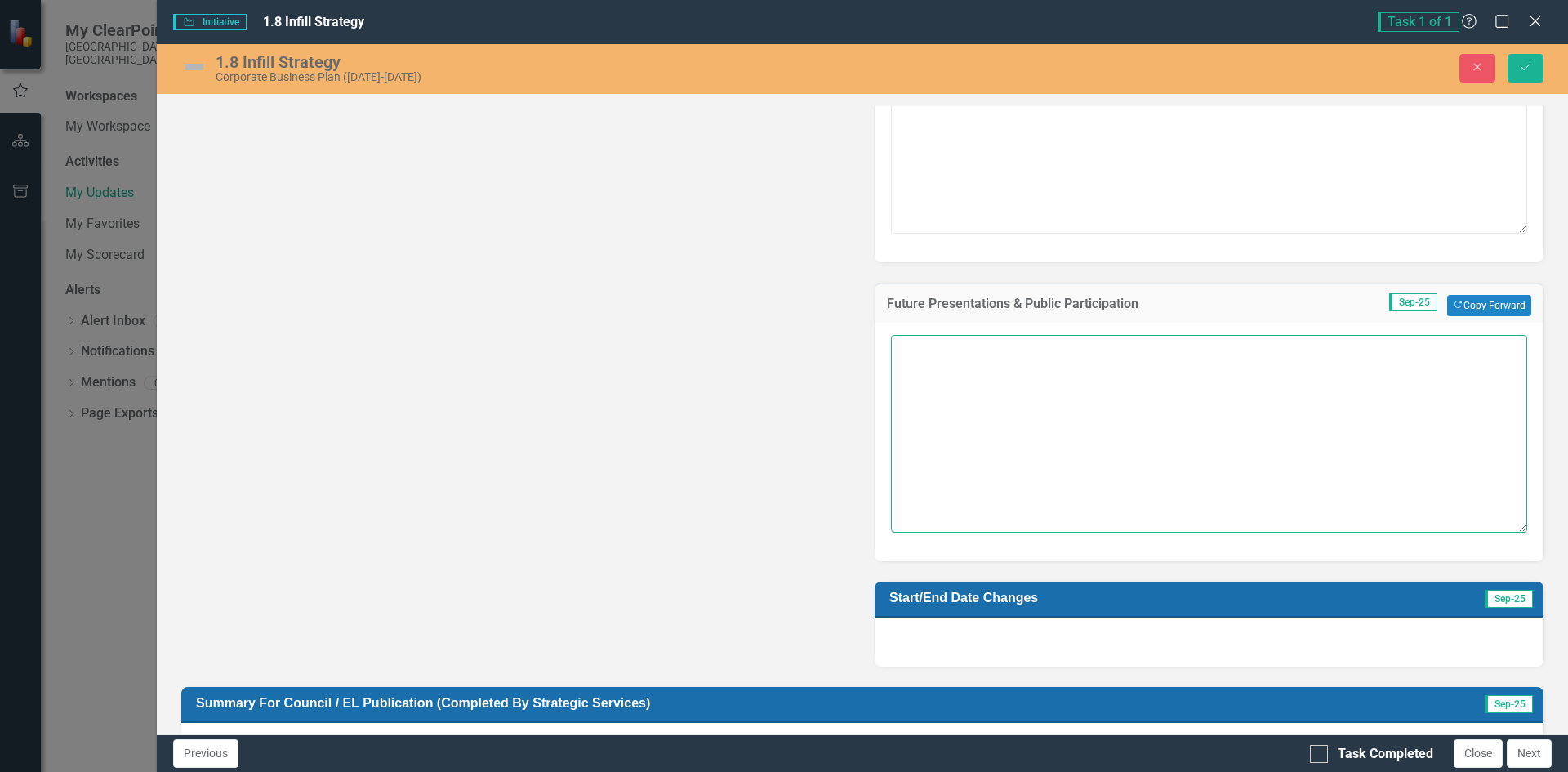
click at [1101, 369] on textarea at bounding box center [1208, 433] width 636 height 197
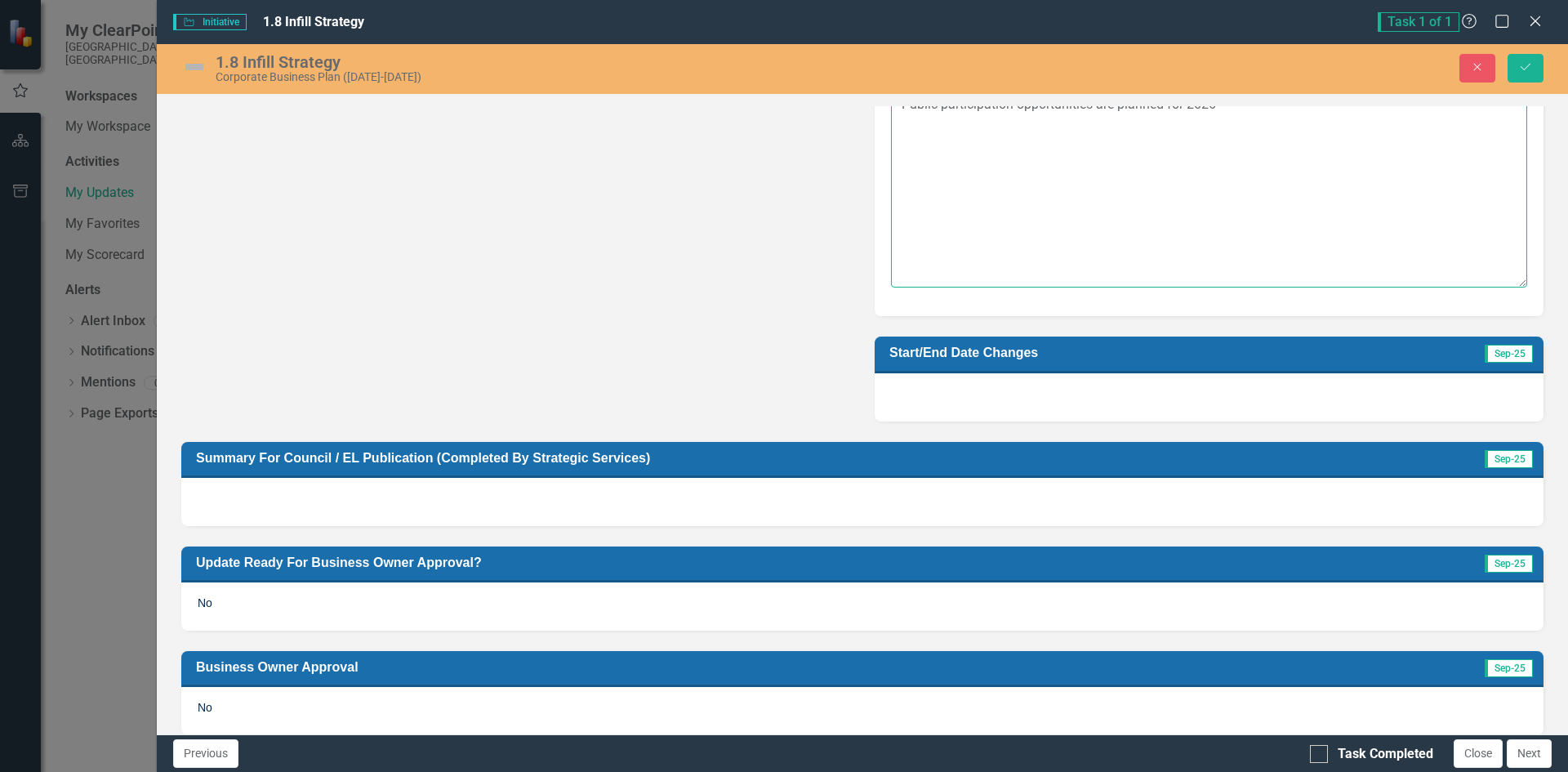
scroll to position [1062, 0]
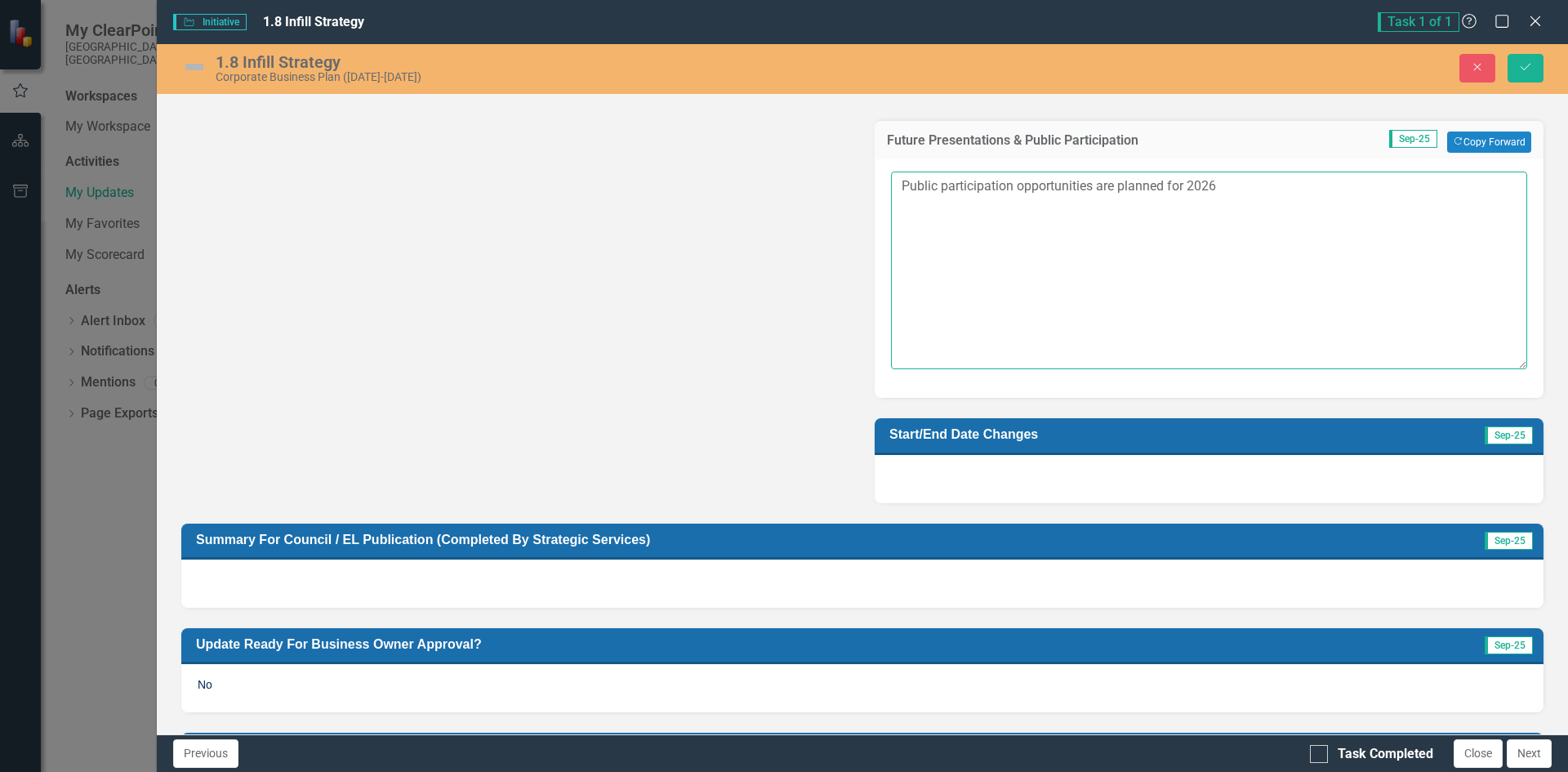
click at [1211, 184] on textarea "Public participation opportunities are planned for 2026" at bounding box center [1208, 270] width 636 height 197
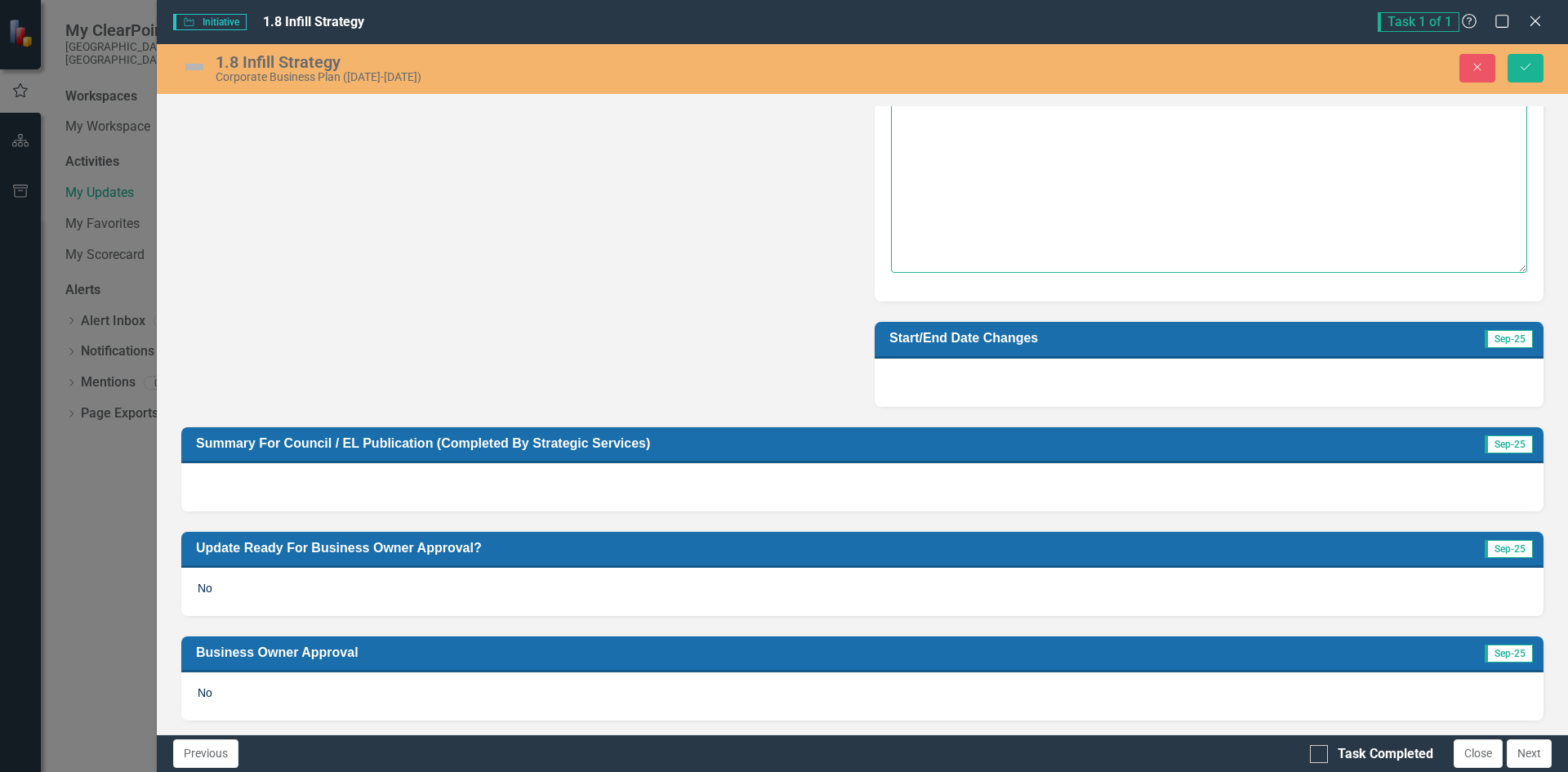
scroll to position [1161, 0]
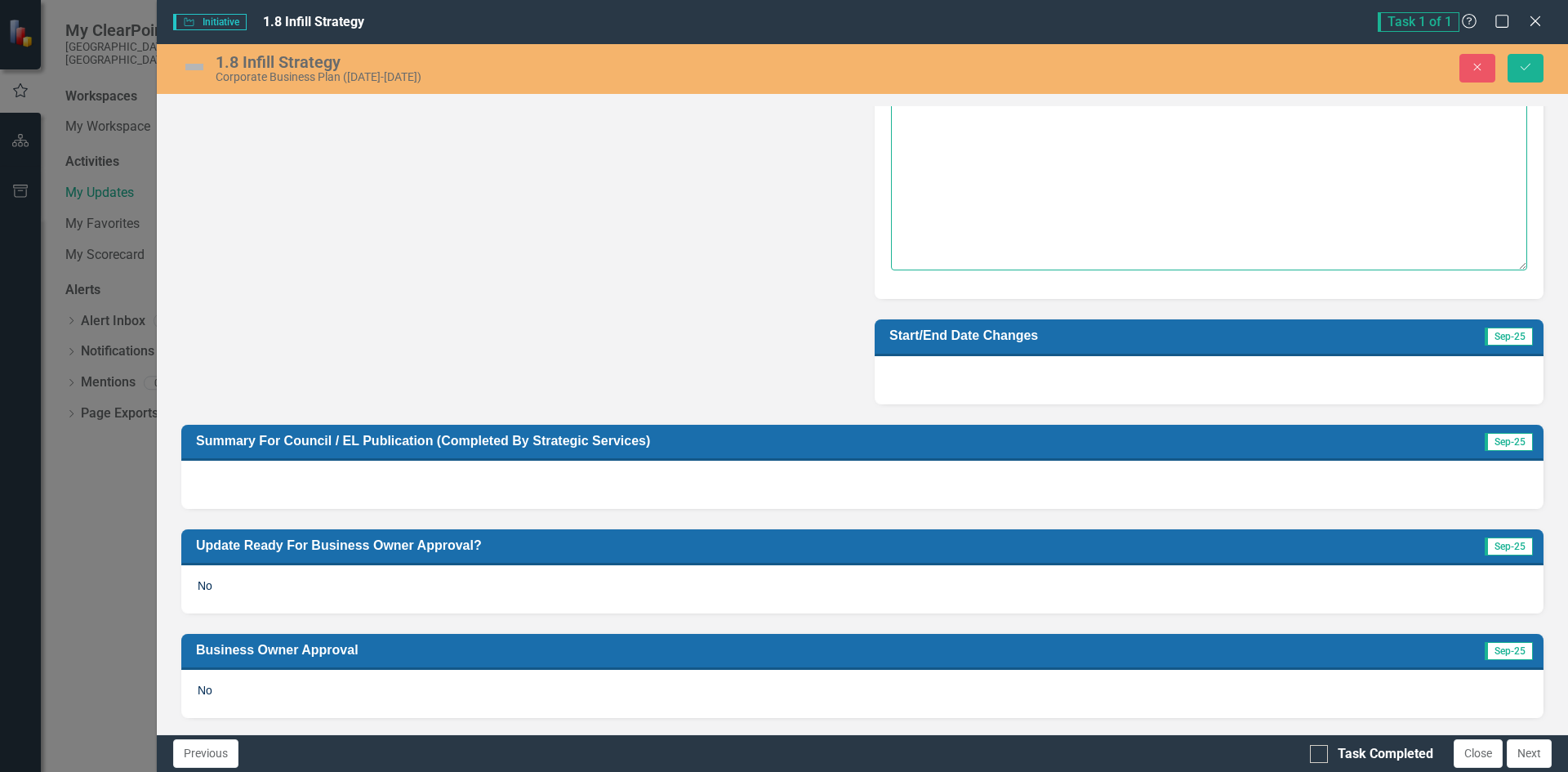
type textarea "Public participation opportunities are planned for 2026."
click at [1385, 587] on div "No" at bounding box center [862, 589] width 1362 height 48
click at [1379, 577] on div "No" at bounding box center [862, 589] width 1362 height 48
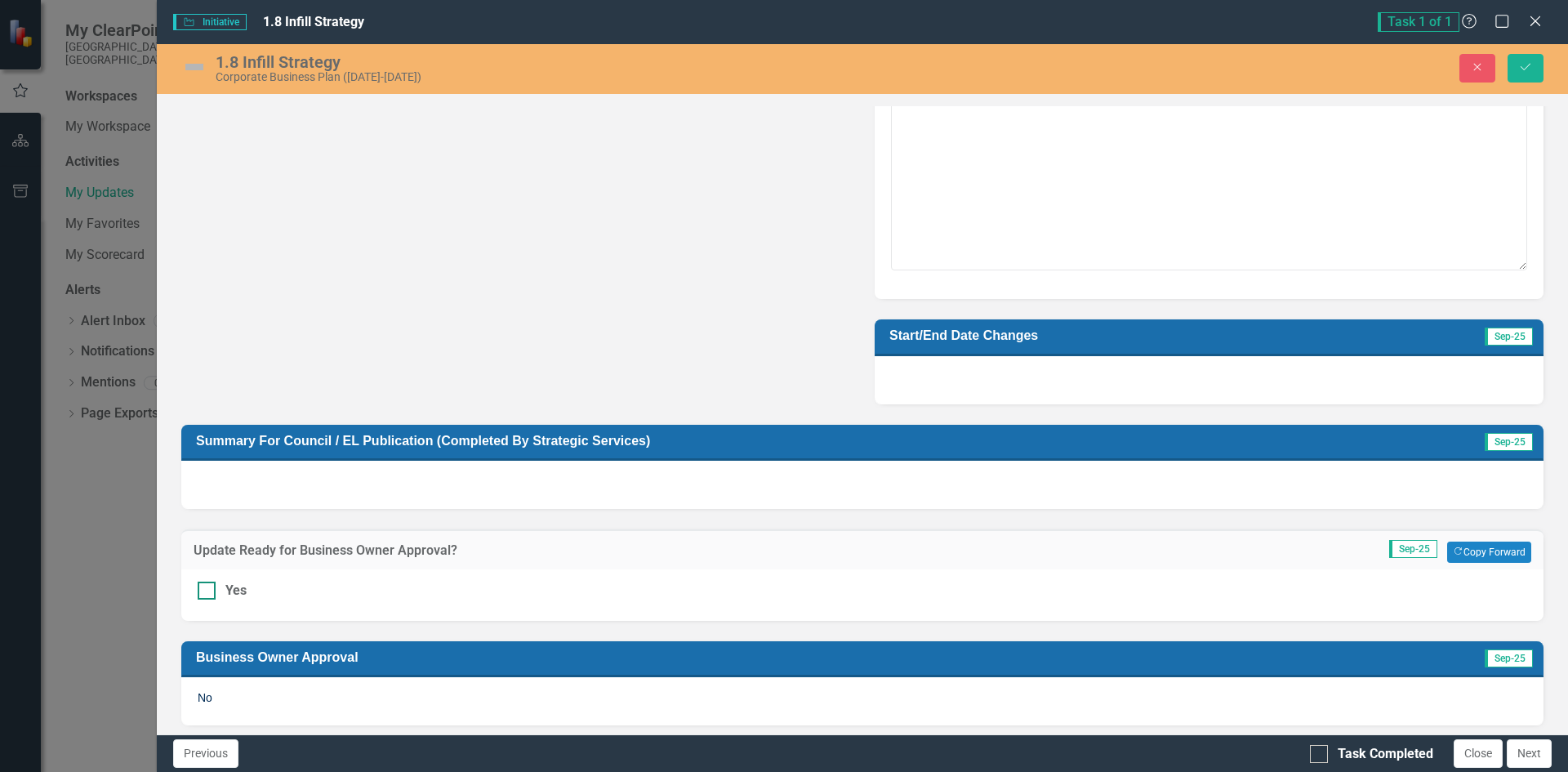
drag, startPoint x: 209, startPoint y: 590, endPoint x: 411, endPoint y: 582, distance: 202.2
click at [208, 590] on div at bounding box center [206, 591] width 18 height 18
click at [208, 590] on input "Yes" at bounding box center [203, 587] width 11 height 11
checkbox input "true"
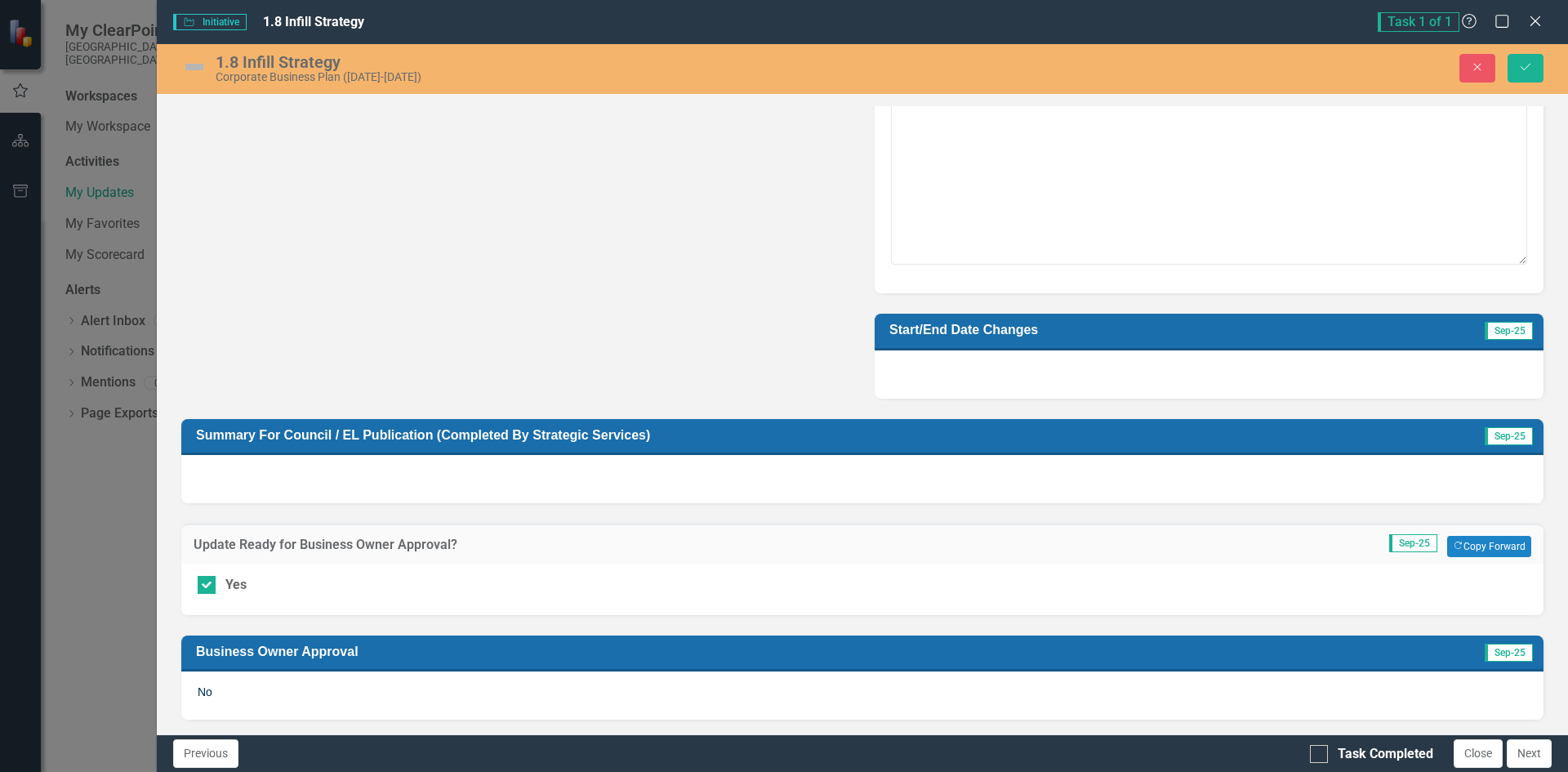
scroll to position [1168, 0]
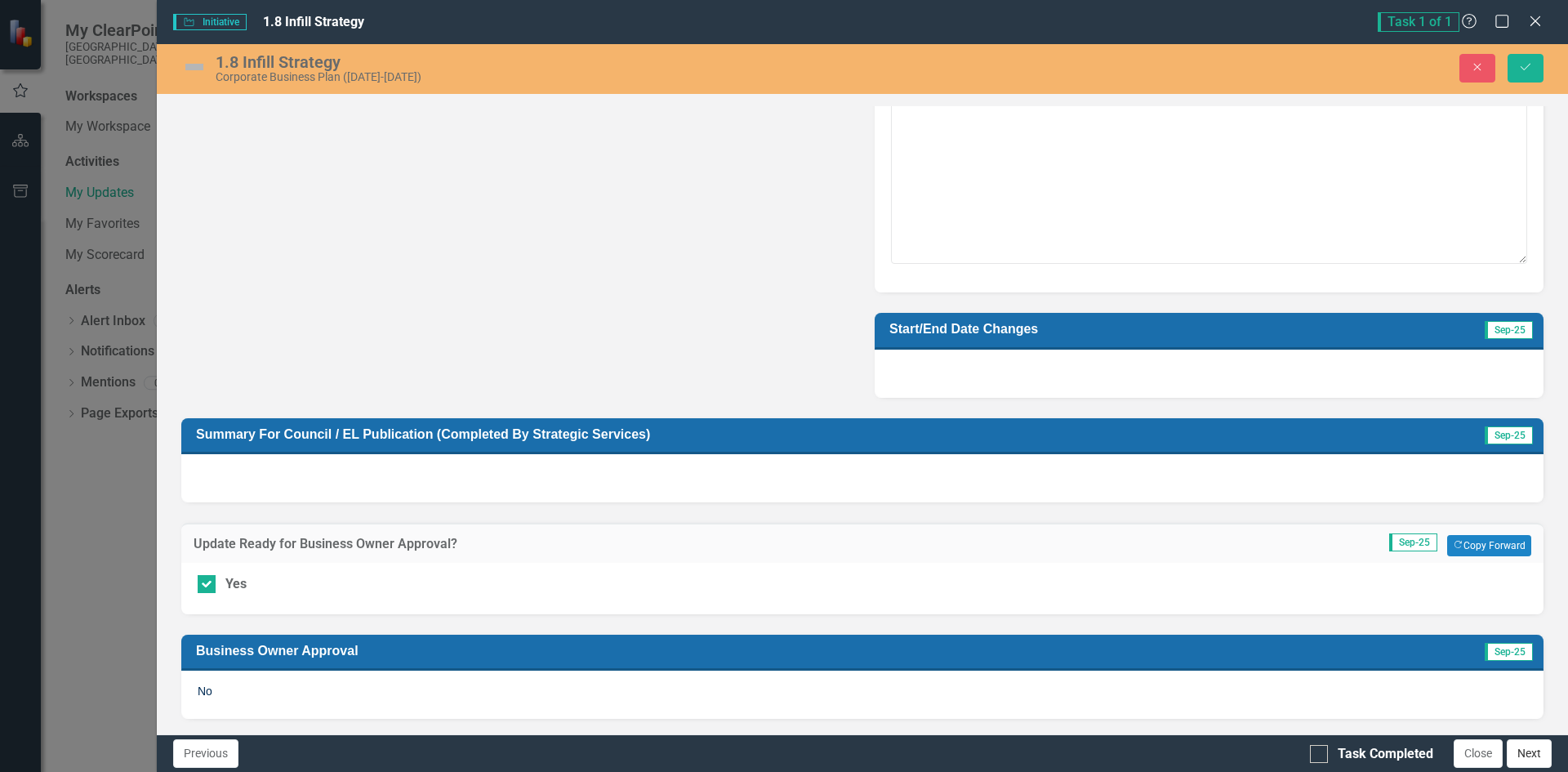
click at [1530, 749] on button "Next" at bounding box center [1529, 753] width 45 height 28
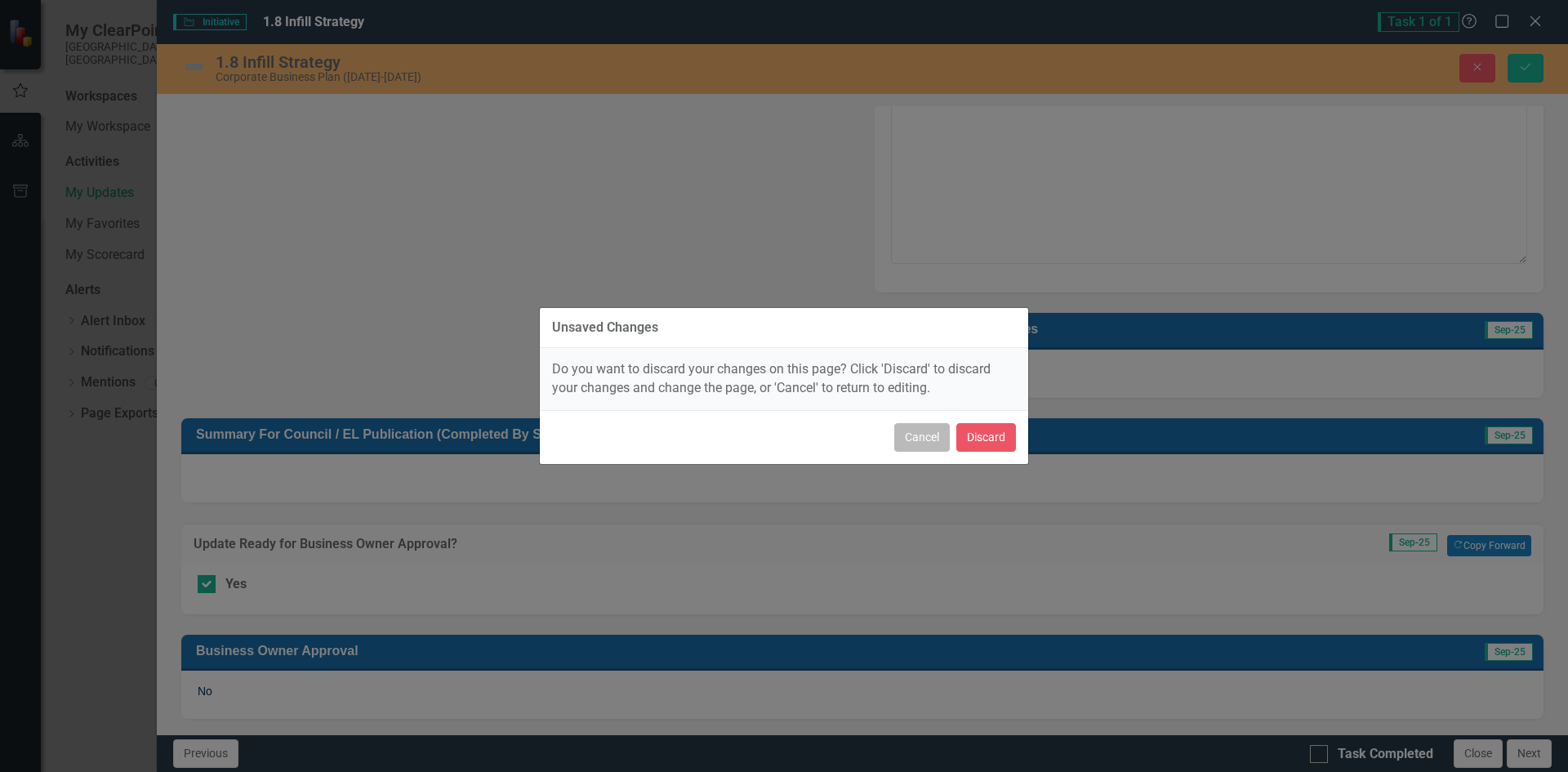
click at [935, 435] on button "Cancel" at bounding box center [921, 437] width 56 height 28
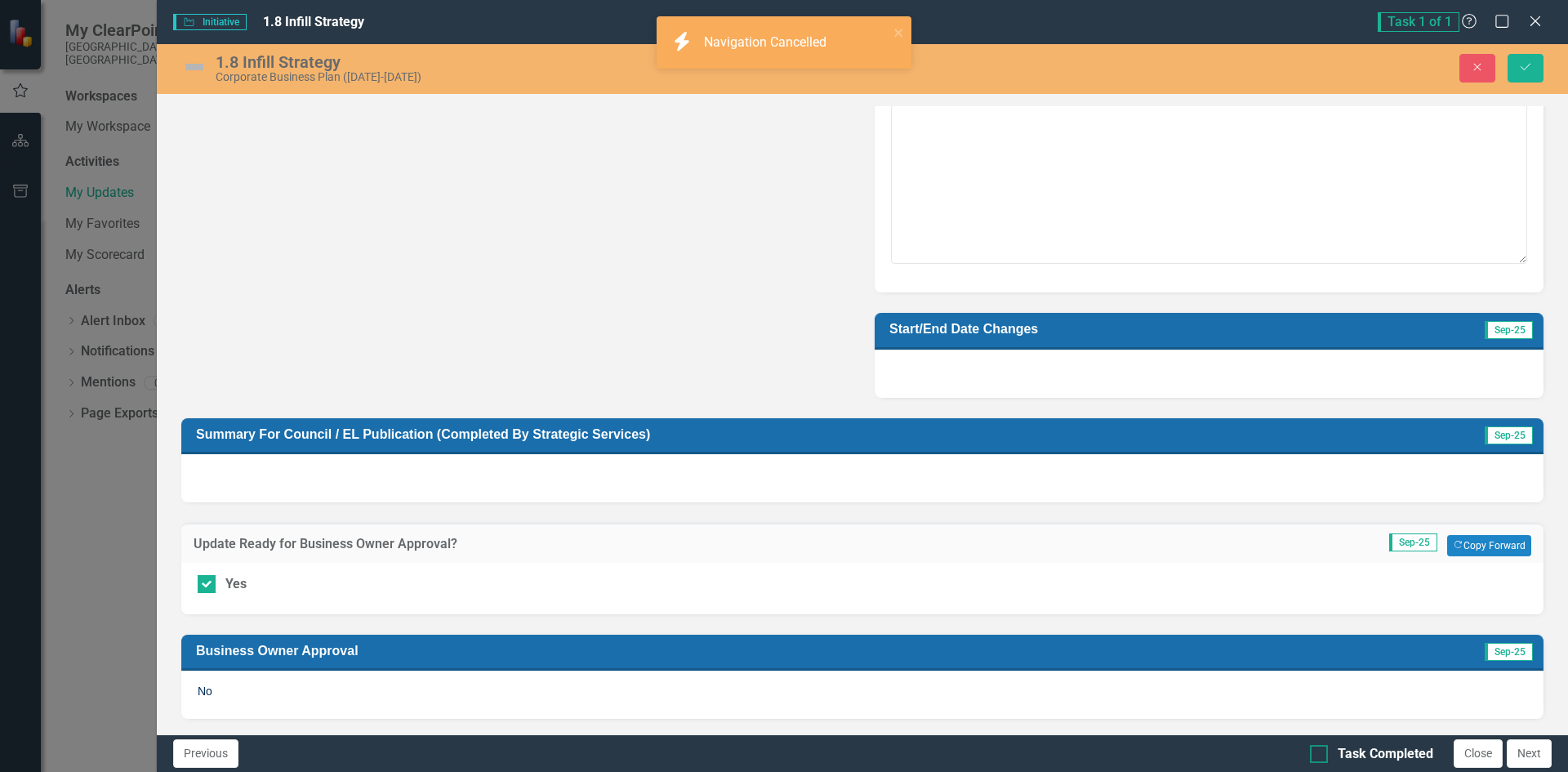
click at [1322, 760] on div at bounding box center [1318, 755] width 18 height 18
click at [1320, 755] on input "Task Completed" at bounding box center [1315, 751] width 11 height 11
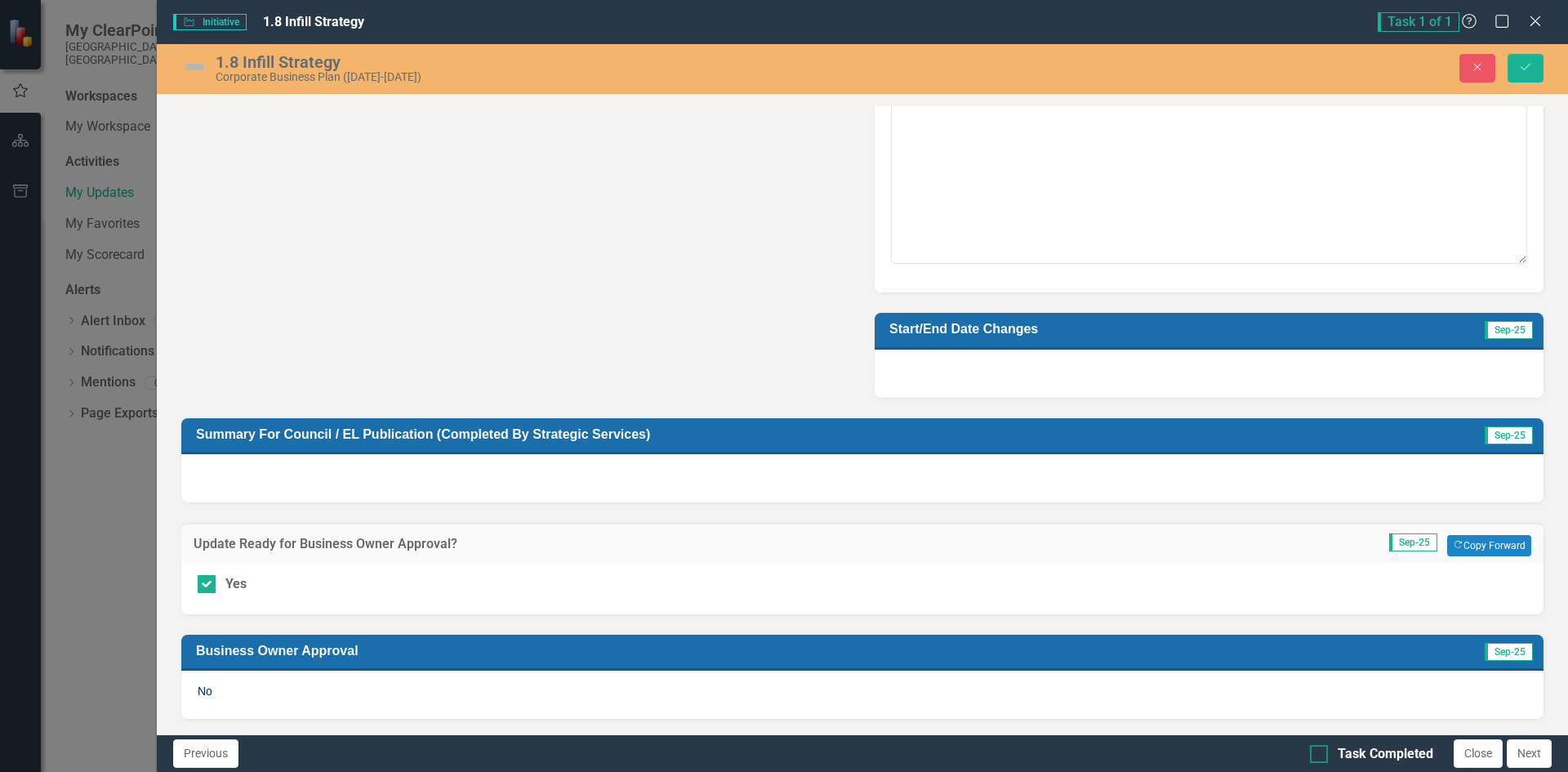
checkbox input "true"
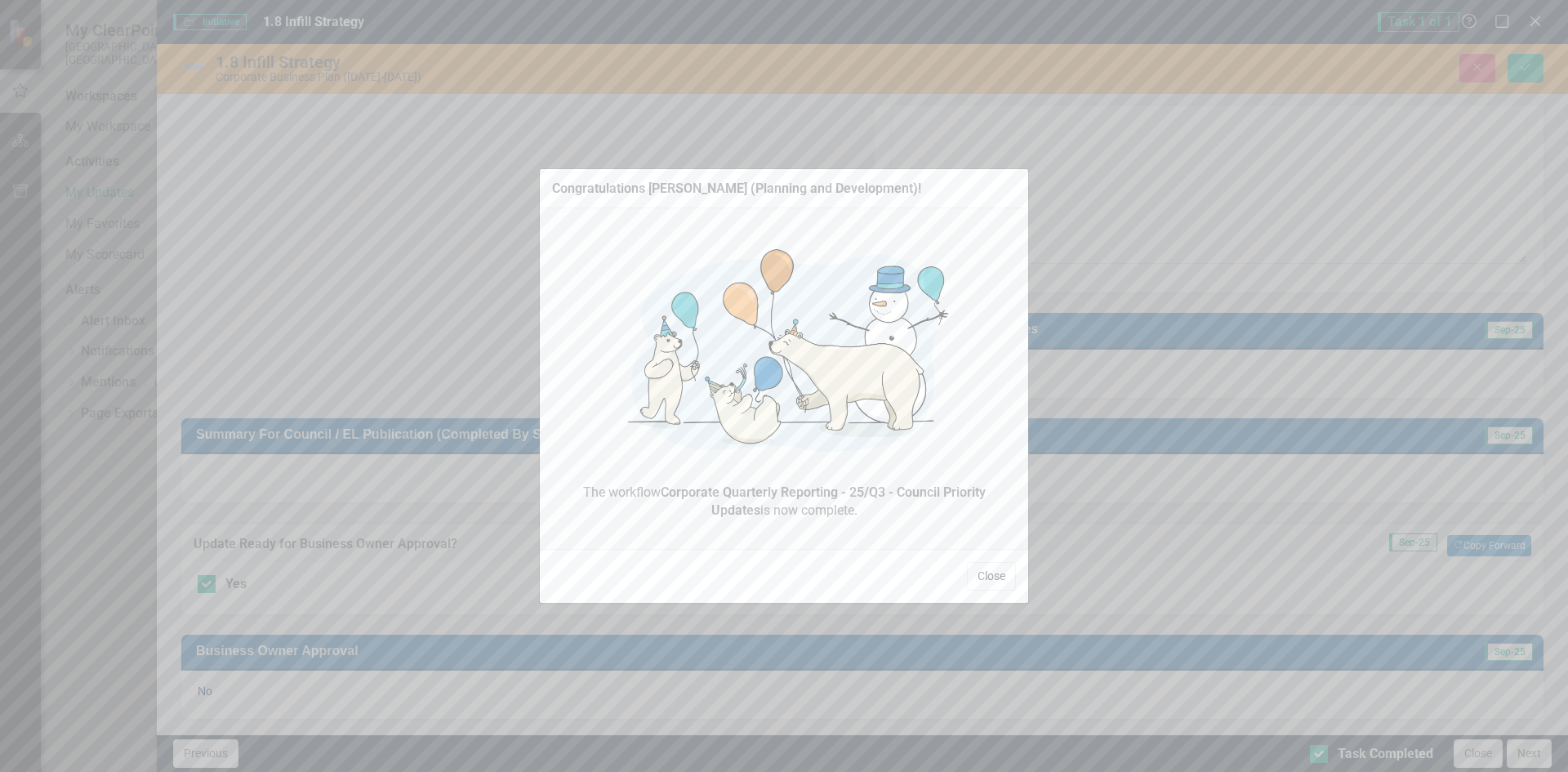
click at [990, 574] on button "Close" at bounding box center [991, 576] width 49 height 28
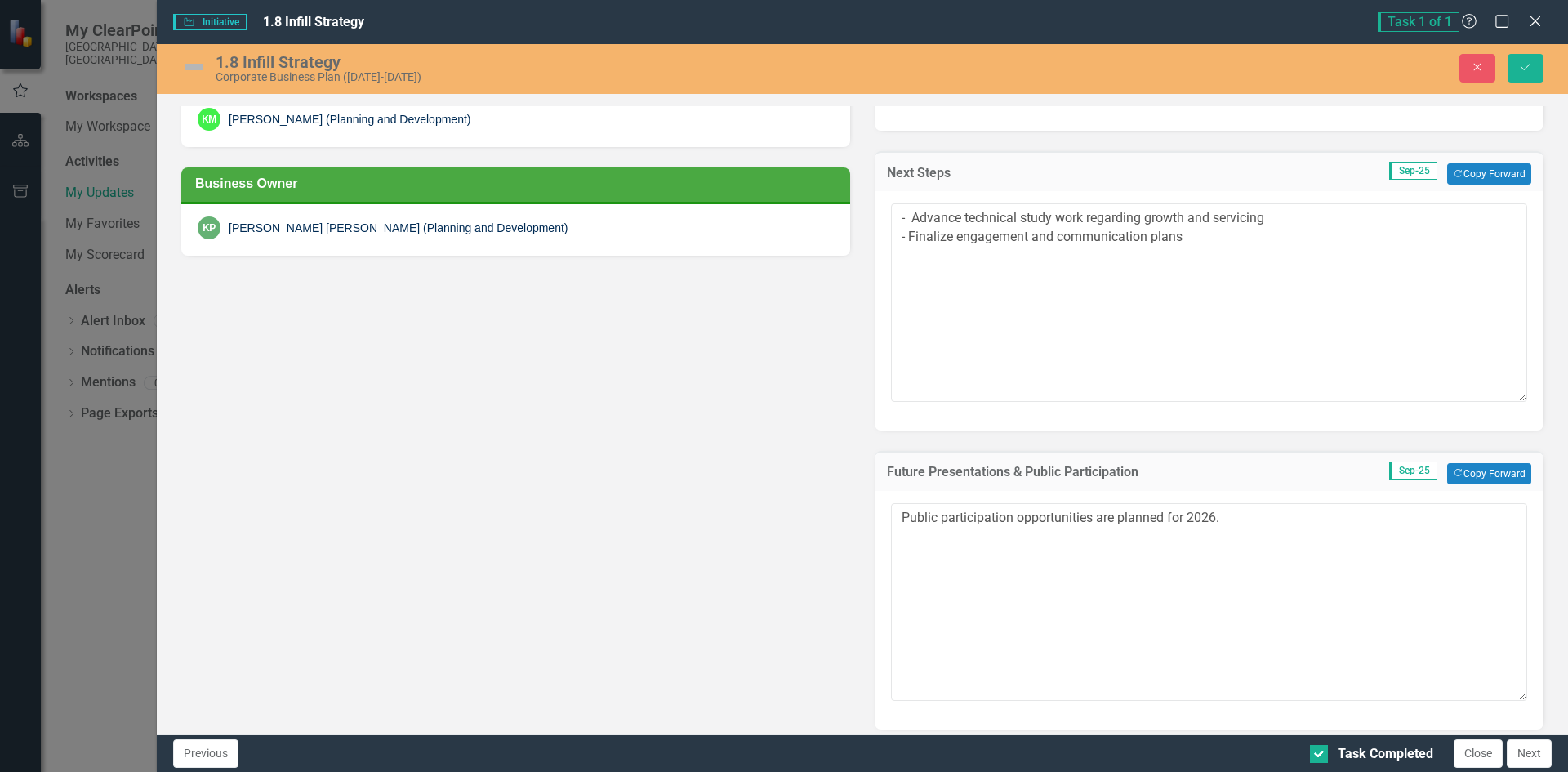
scroll to position [597, 0]
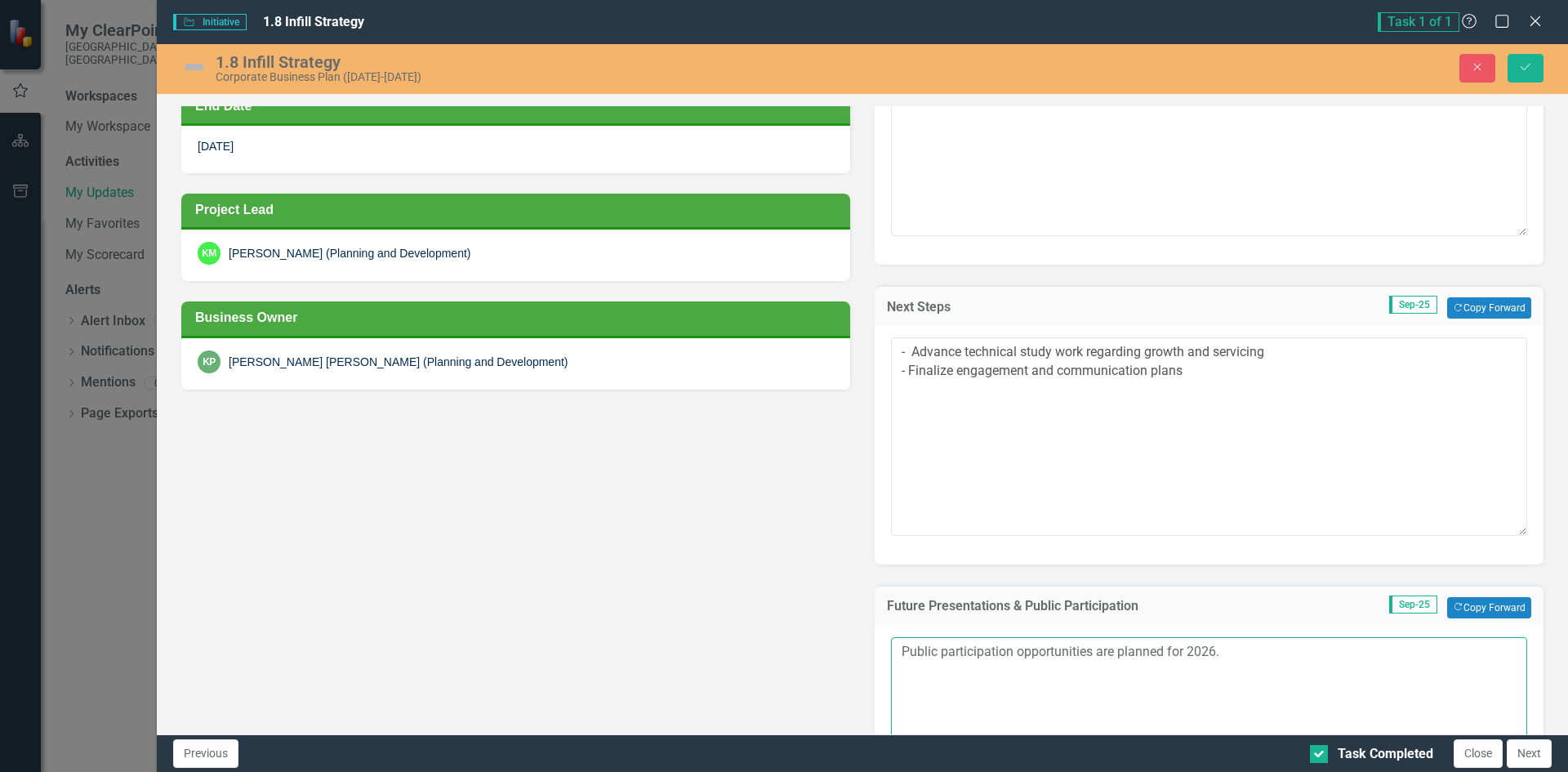
click at [1028, 653] on textarea "Public participation opportunities are planned for 2026." at bounding box center [1208, 735] width 636 height 197
click at [895, 649] on textarea "Public participation opportunities are planned for 2026." at bounding box center [1208, 735] width 636 height 197
click at [904, 367] on textarea "- Advance technical study work regarding growth and servicing - Finalize engage…" at bounding box center [1208, 436] width 636 height 197
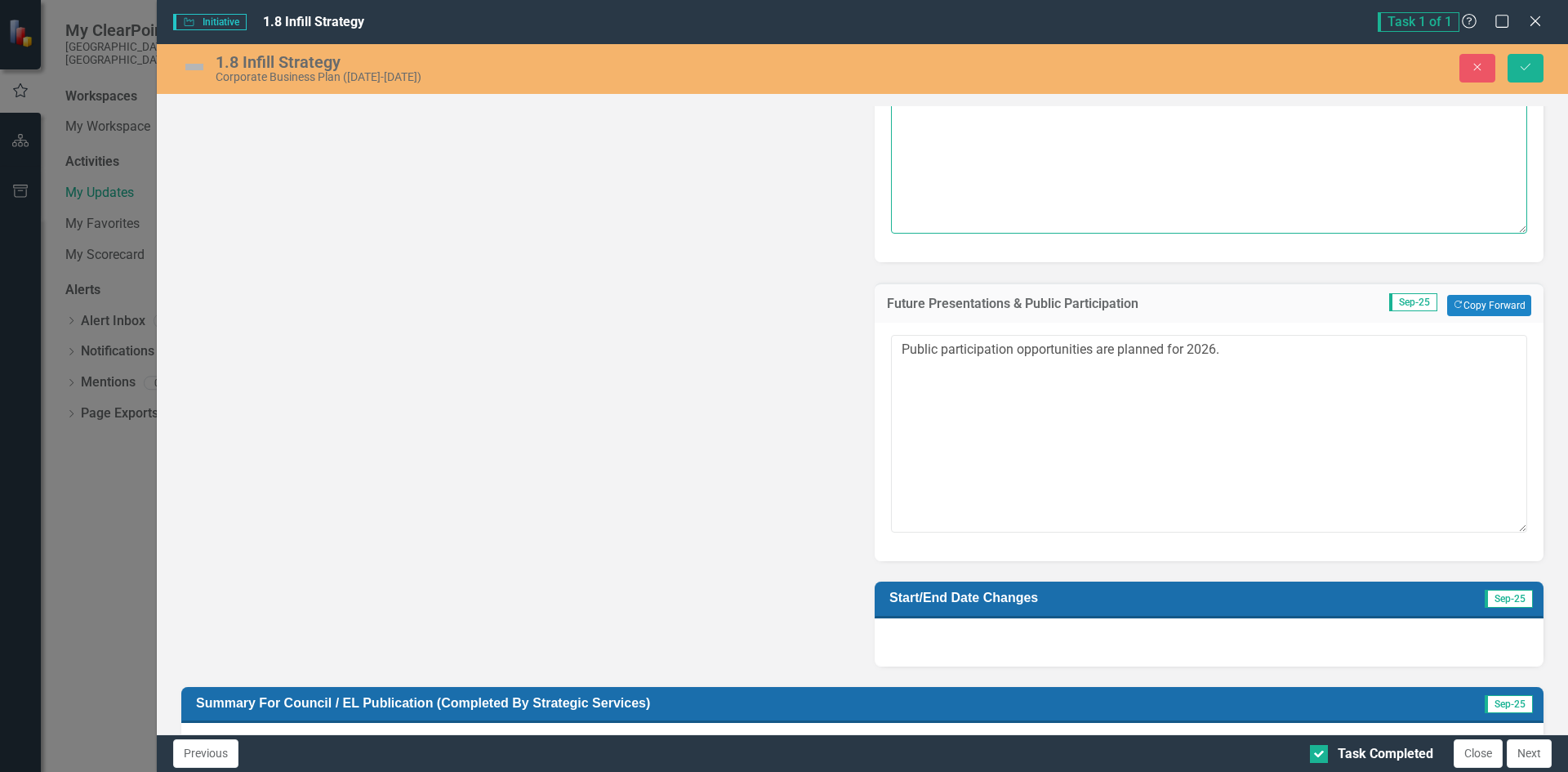
scroll to position [1168, 0]
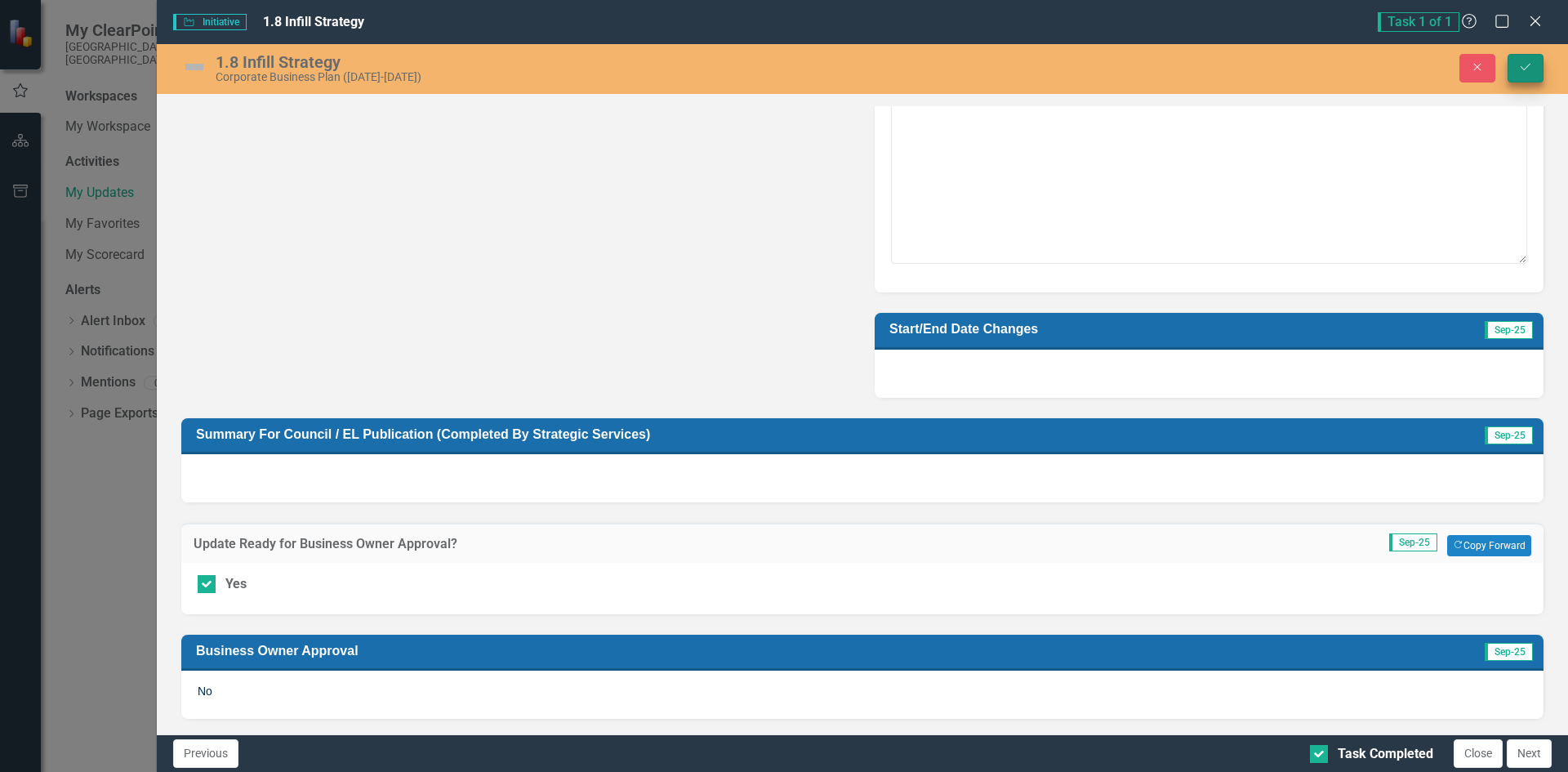
type textarea "- Advance technical study work regarding growth and servicing - Finalize engage…"
click at [1532, 61] on button "Save" at bounding box center [1525, 68] width 36 height 28
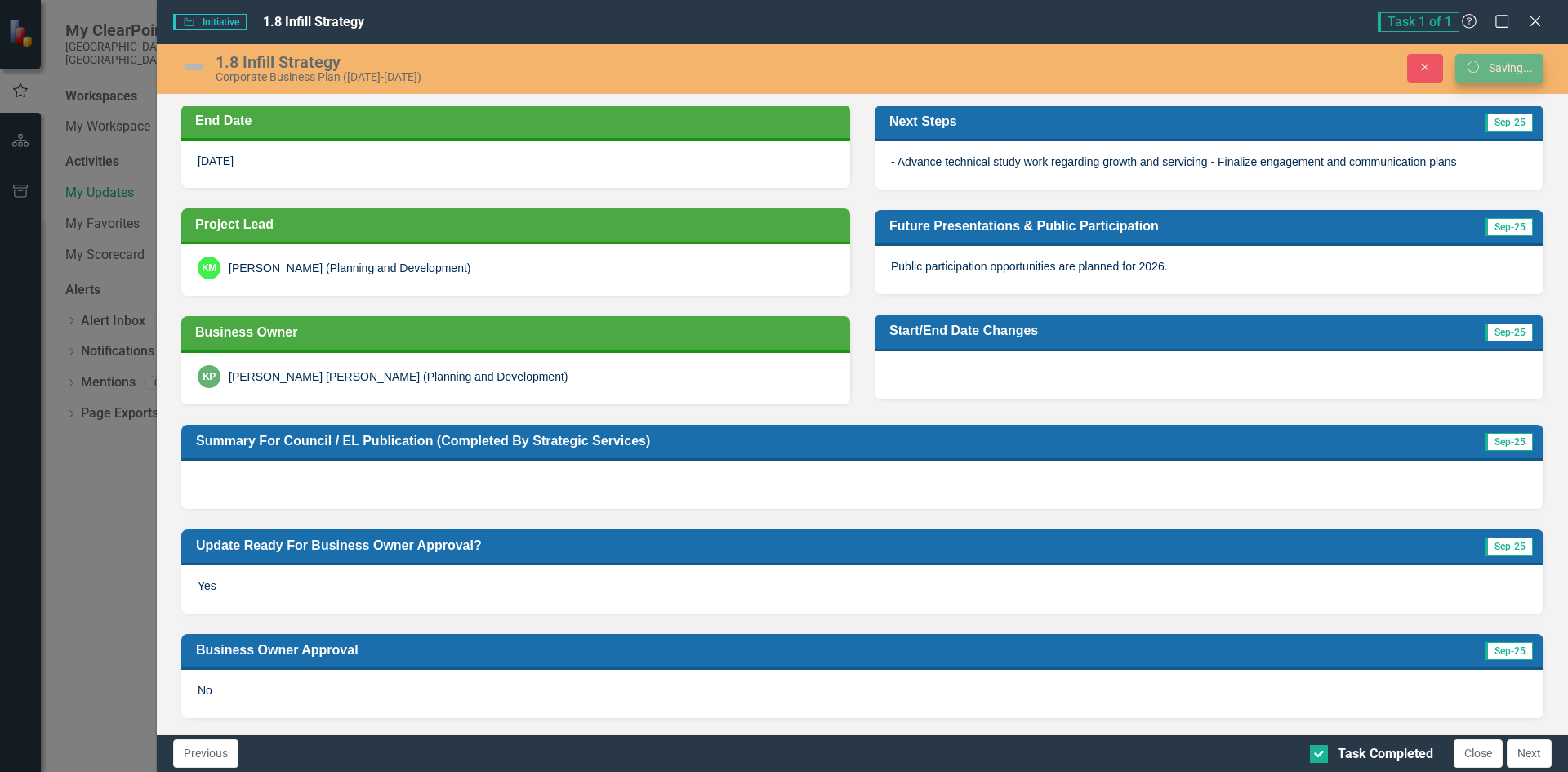
scroll to position [316, 0]
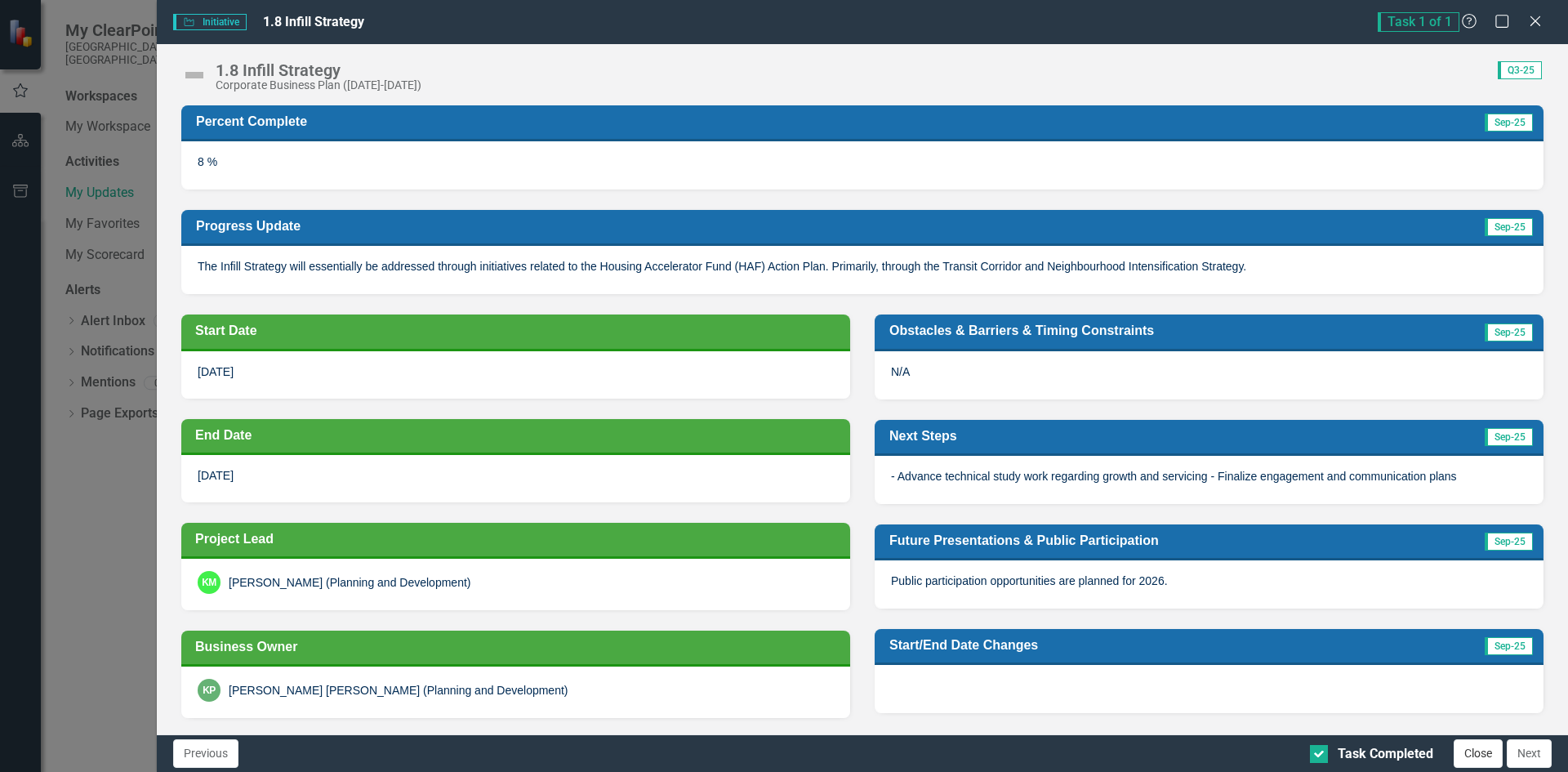
click at [1484, 755] on button "Close" at bounding box center [1477, 753] width 49 height 28
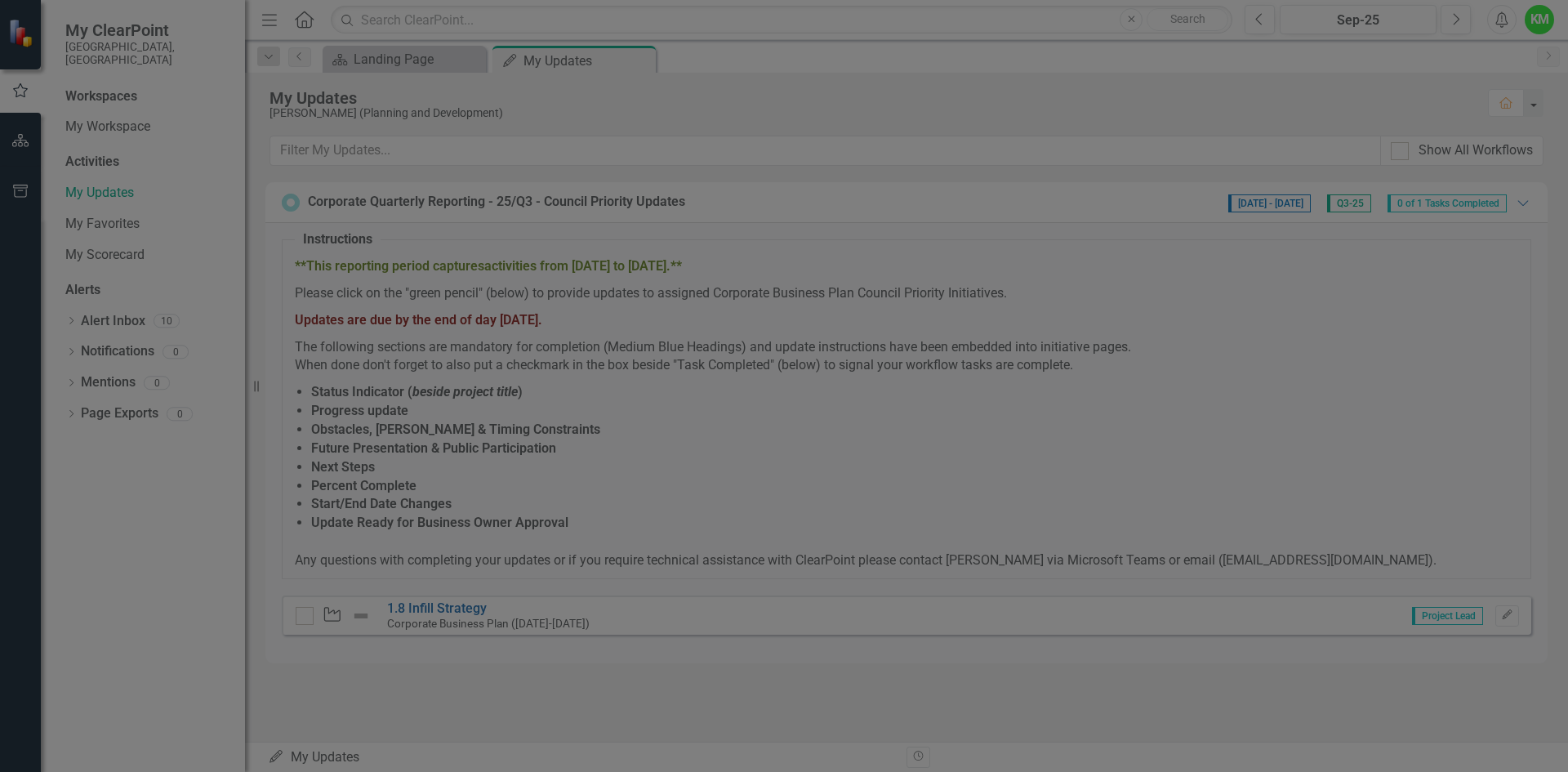
checkbox input "true"
